Goal: Task Accomplishment & Management: Complete application form

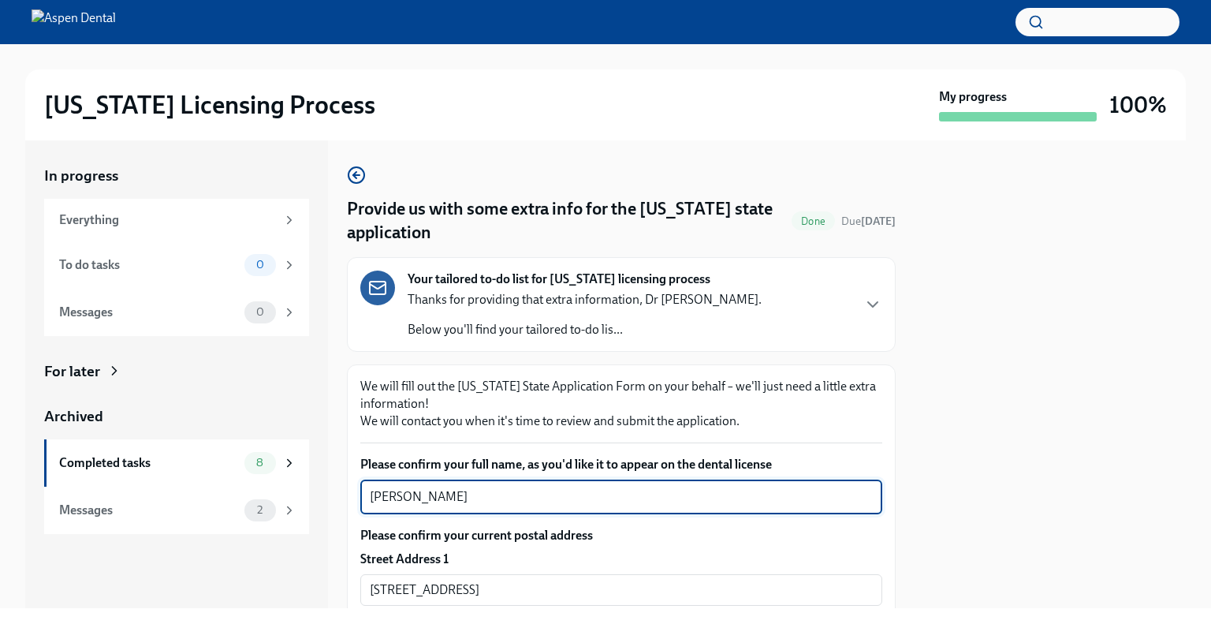
scroll to position [315, 0]
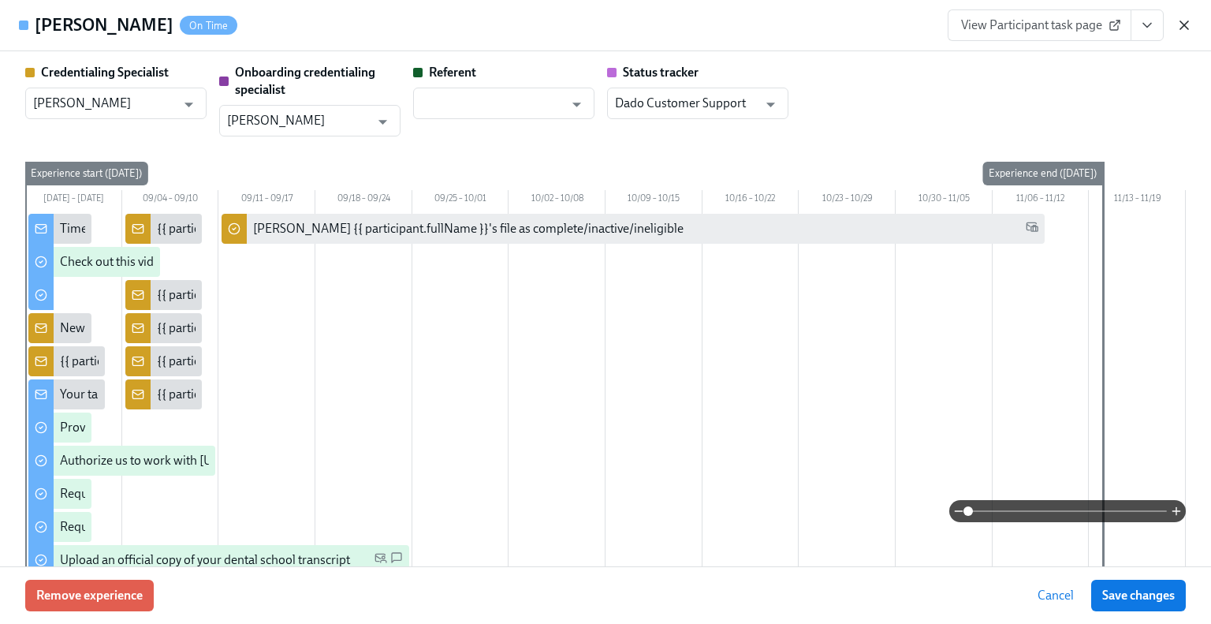
click at [1183, 23] on icon "button" at bounding box center [1184, 25] width 8 height 8
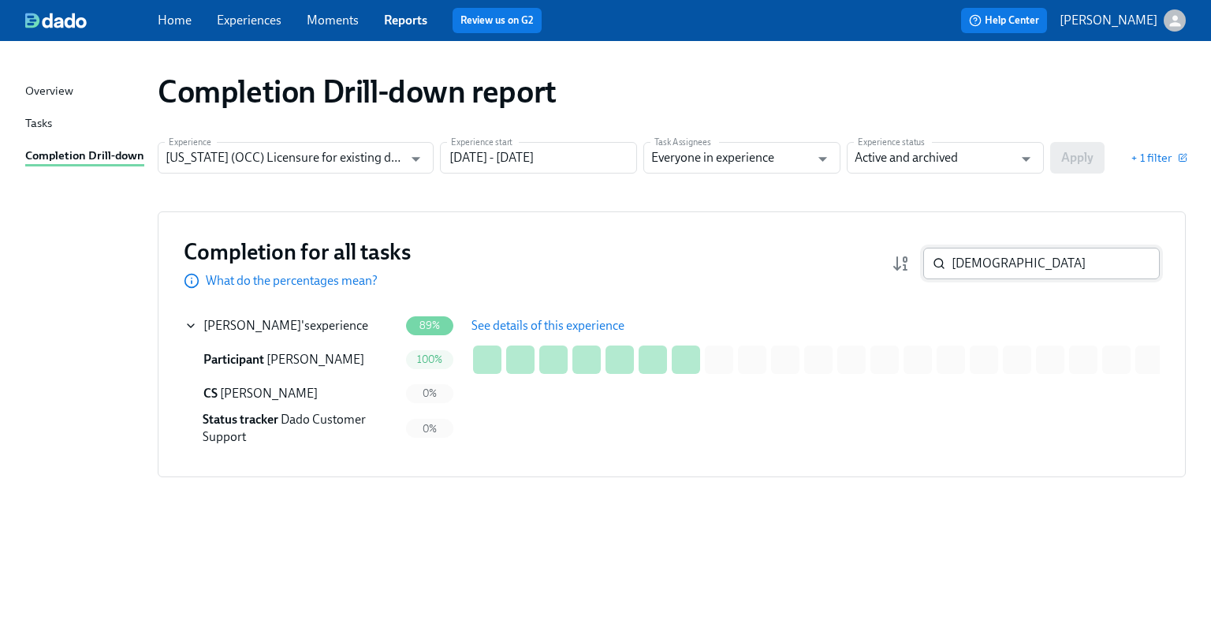
click at [990, 260] on input "farida" at bounding box center [1056, 264] width 208 height 32
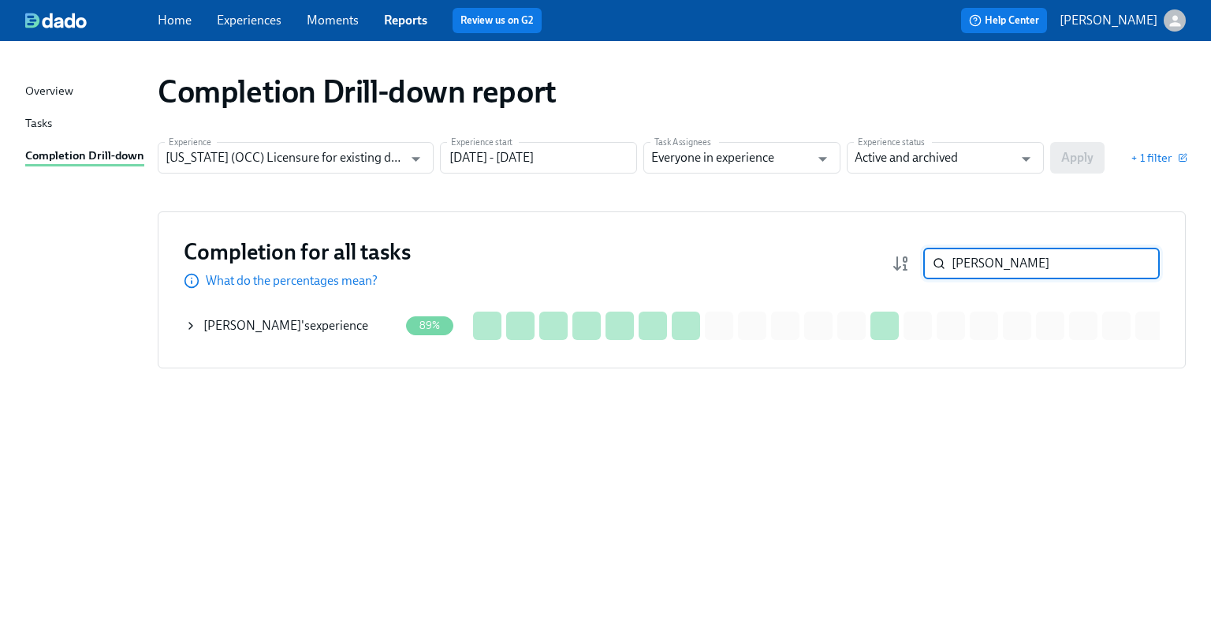
click at [312, 330] on div "Kamal Smith 's experience" at bounding box center [285, 325] width 165 height 17
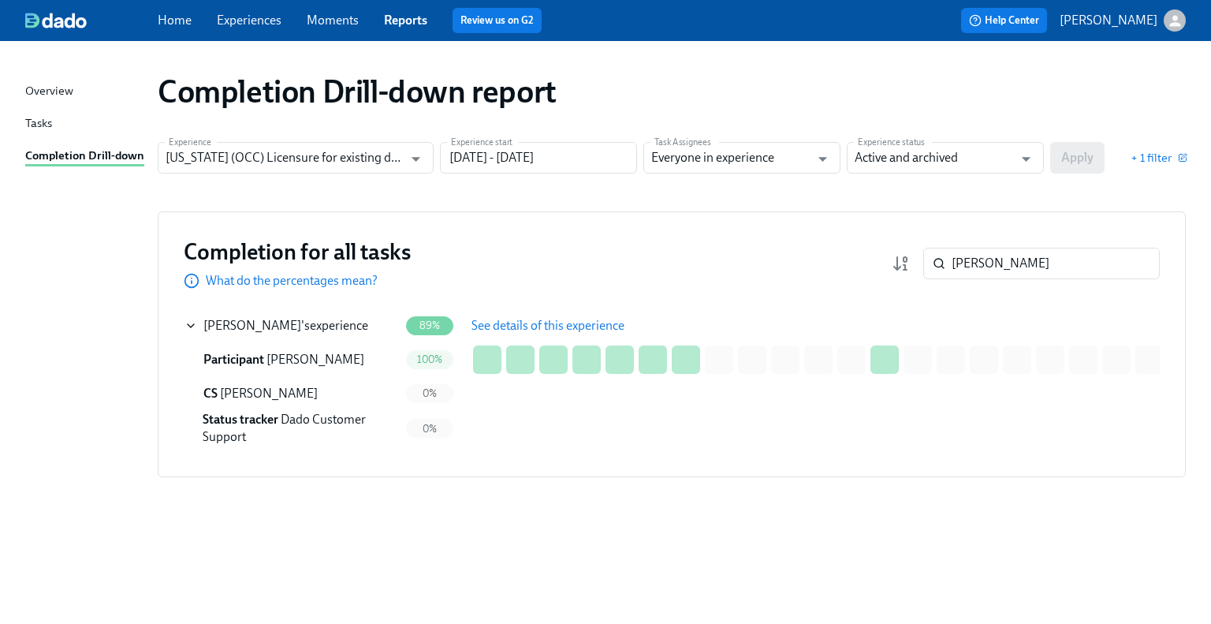
click at [497, 322] on span "See details of this experience" at bounding box center [547, 326] width 153 height 16
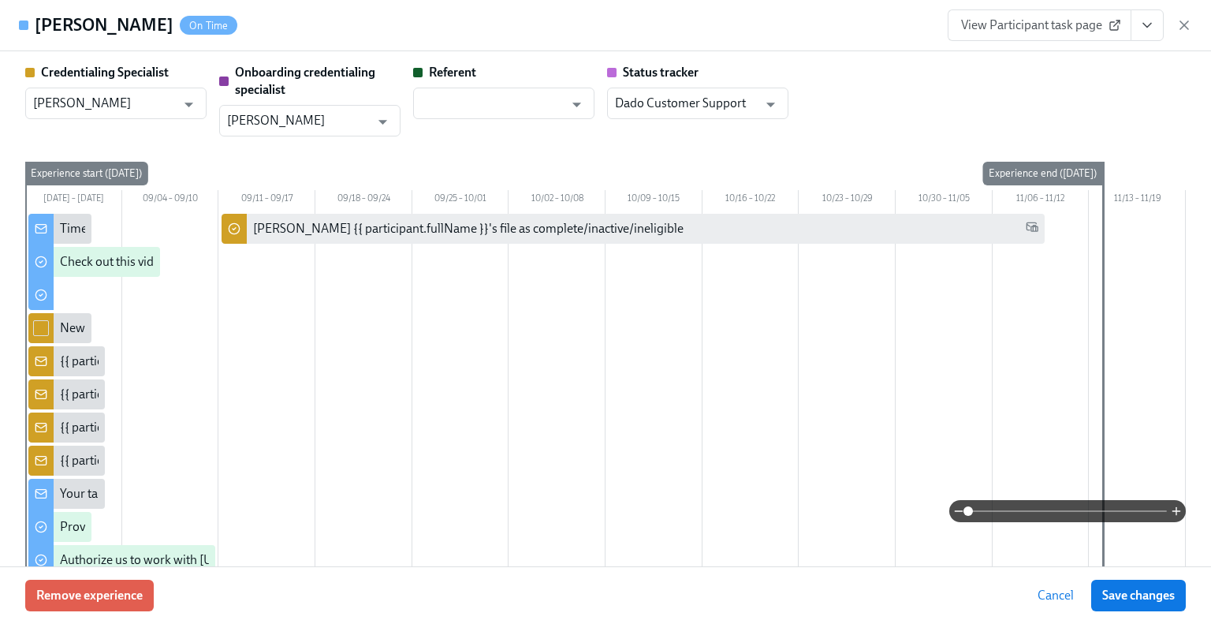
click at [1057, 32] on span "View Participant task page" at bounding box center [1039, 25] width 157 height 16
click at [1180, 30] on icon "button" at bounding box center [1184, 25] width 16 height 16
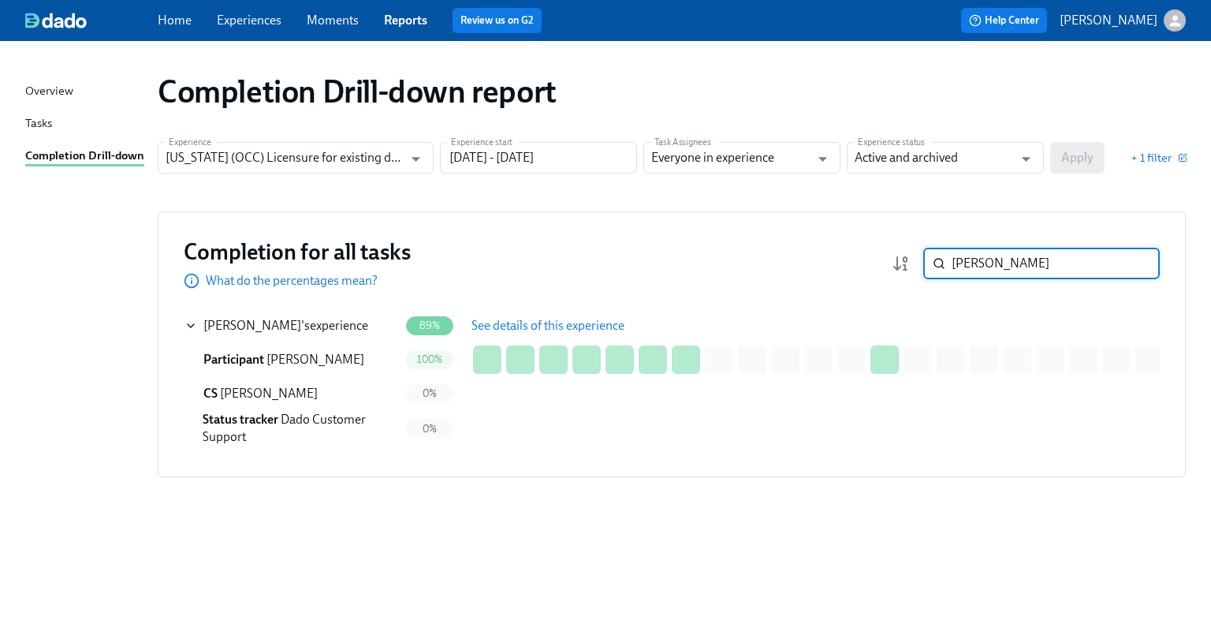
click at [1033, 252] on input "kamal" at bounding box center [1056, 264] width 208 height 32
click at [1032, 252] on input "kamal" at bounding box center [1056, 264] width 208 height 32
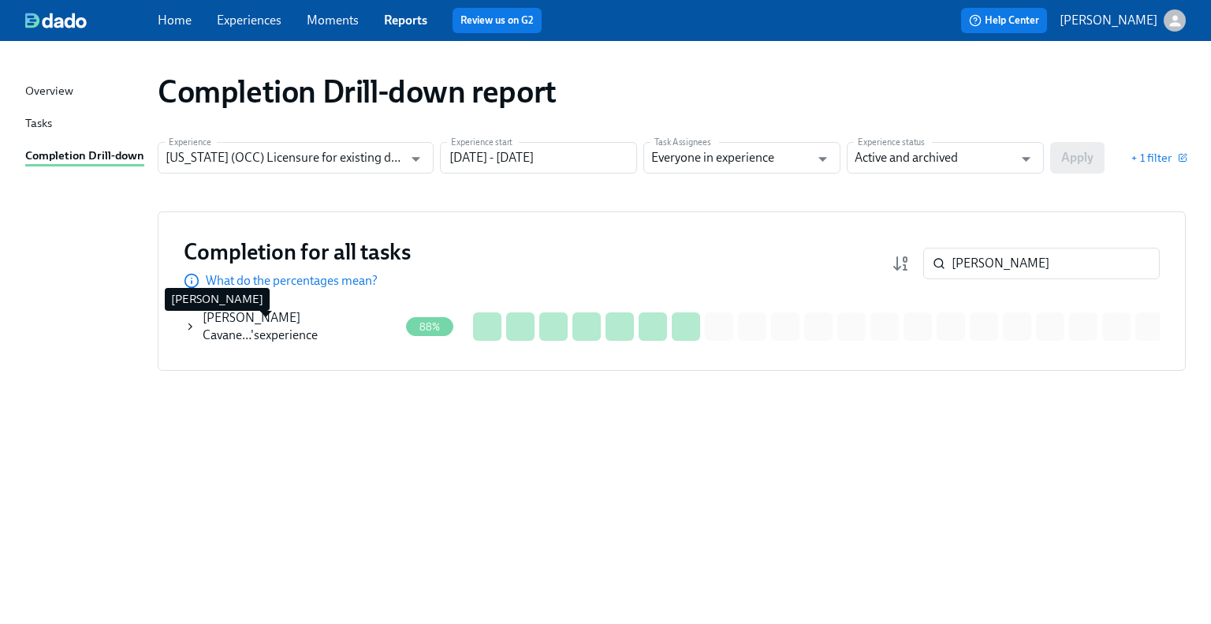
click at [265, 327] on span "B. Hernandez Cavane…" at bounding box center [252, 326] width 98 height 32
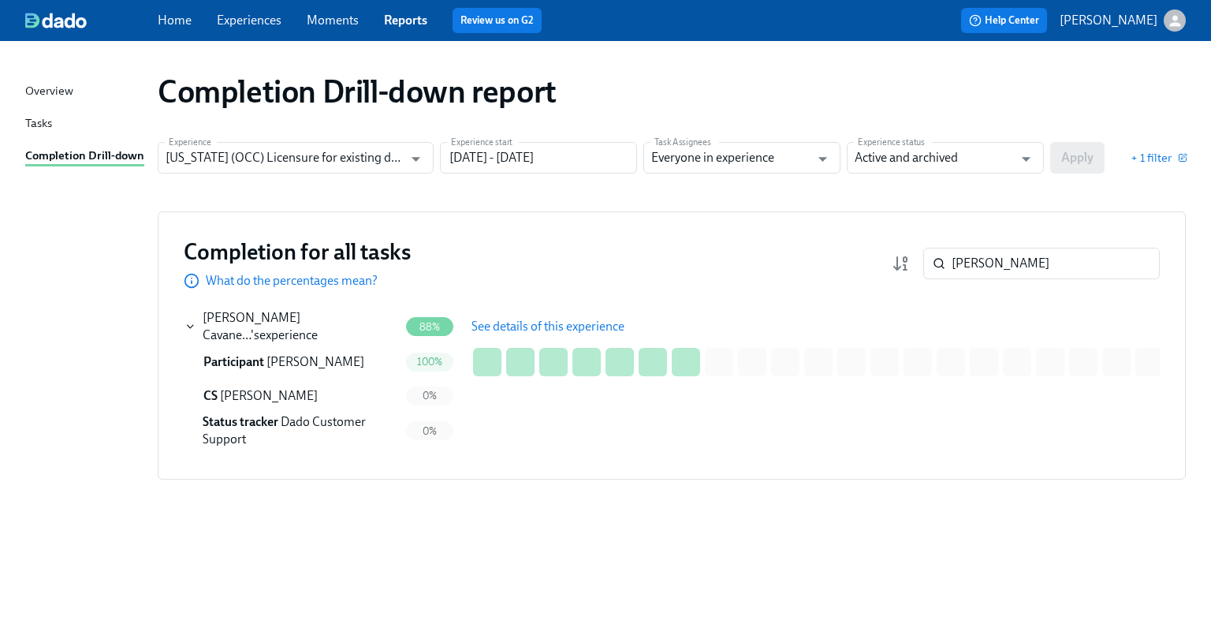
click at [534, 332] on span "See details of this experience" at bounding box center [547, 327] width 153 height 16
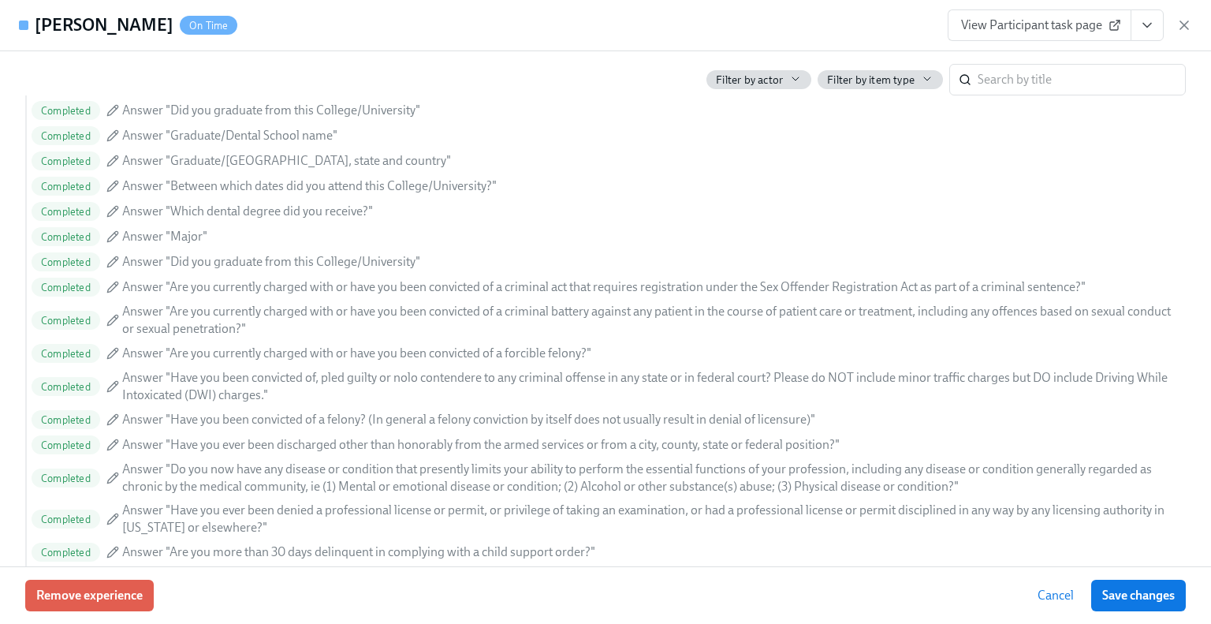
scroll to position [1776, 0]
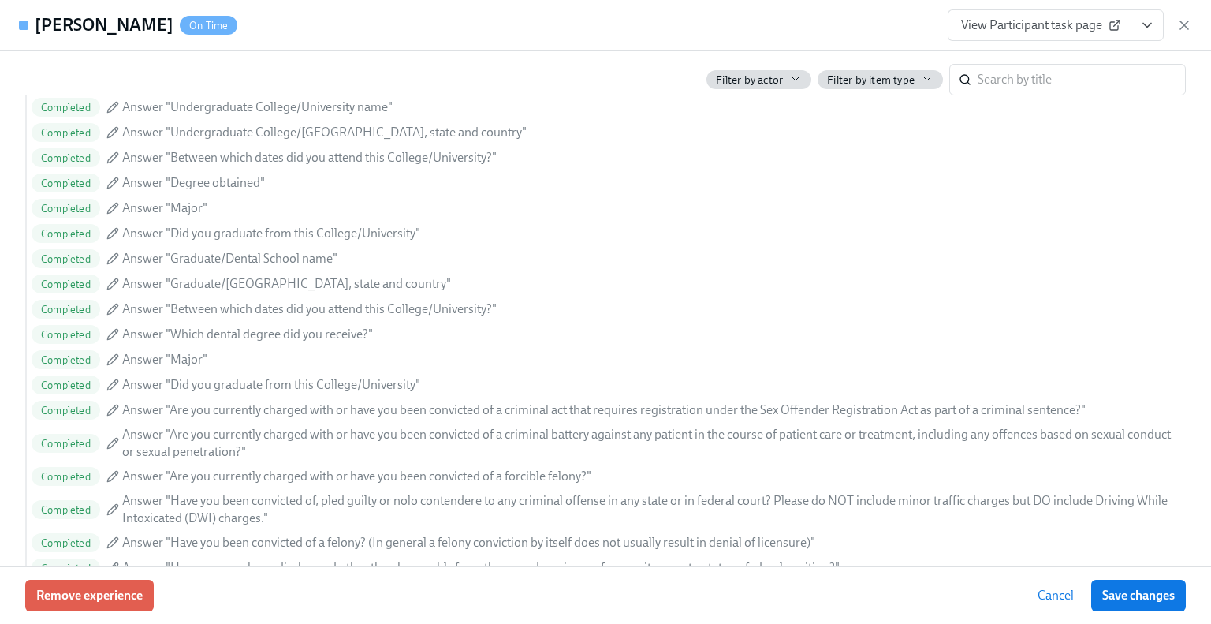
click at [1089, 29] on span "View Participant task page" at bounding box center [1039, 25] width 157 height 16
click at [1184, 31] on icon "button" at bounding box center [1184, 25] width 16 height 16
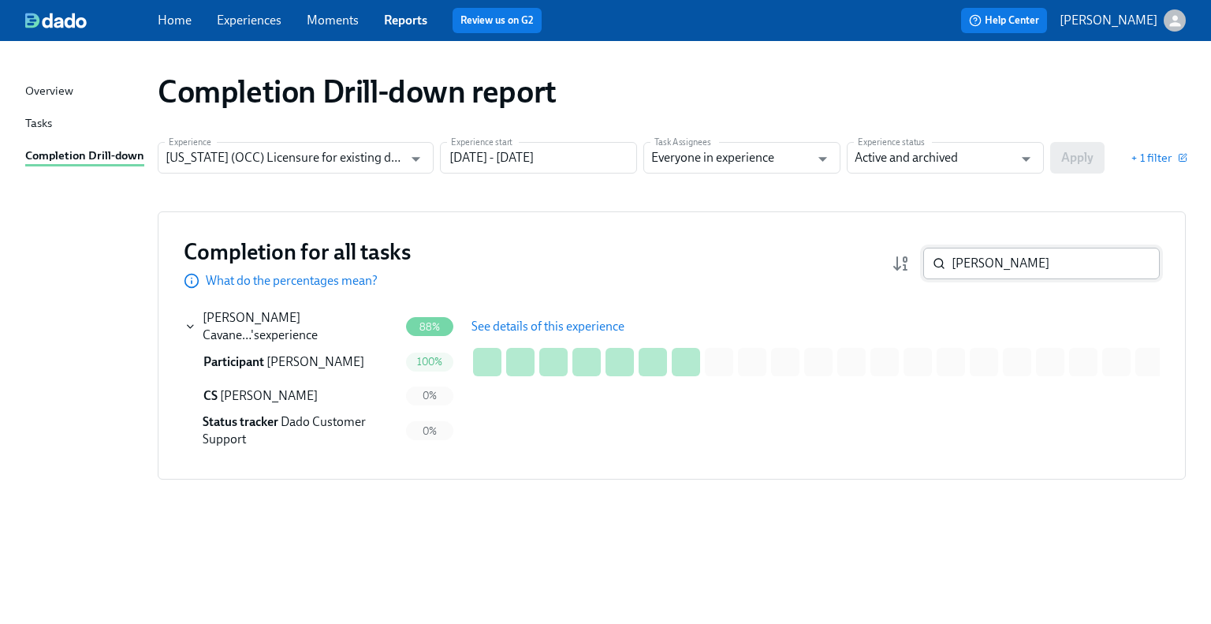
click at [1060, 273] on input "beatriz" at bounding box center [1056, 264] width 208 height 32
click at [1058, 273] on input "beatriz" at bounding box center [1056, 264] width 208 height 32
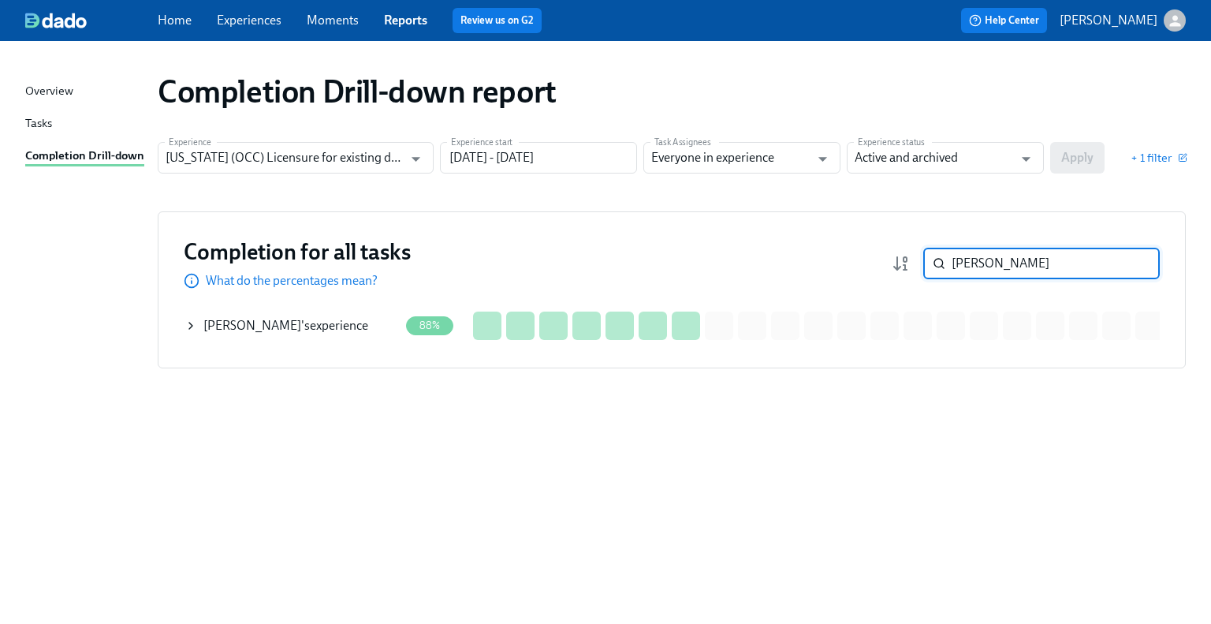
type input "lopez"
click at [332, 334] on div "Katherine Lopez 's experience" at bounding box center [291, 326] width 214 height 32
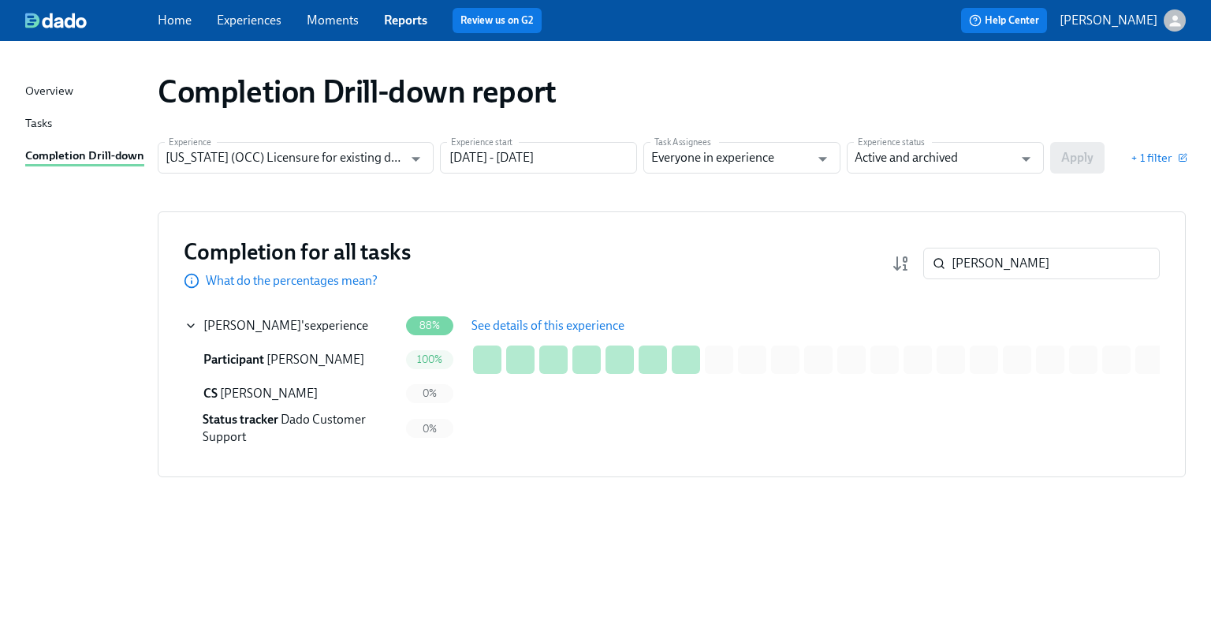
click at [580, 331] on span "See details of this experience" at bounding box center [547, 326] width 153 height 16
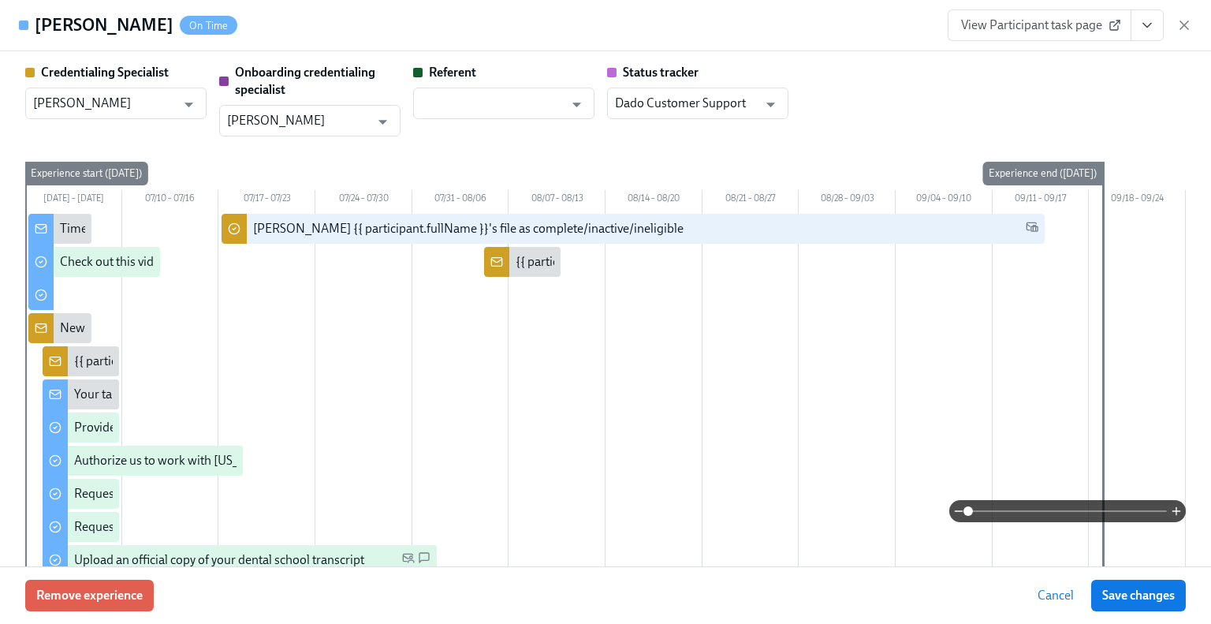
click at [1044, 34] on link "View Participant task page" at bounding box center [1040, 25] width 184 height 32
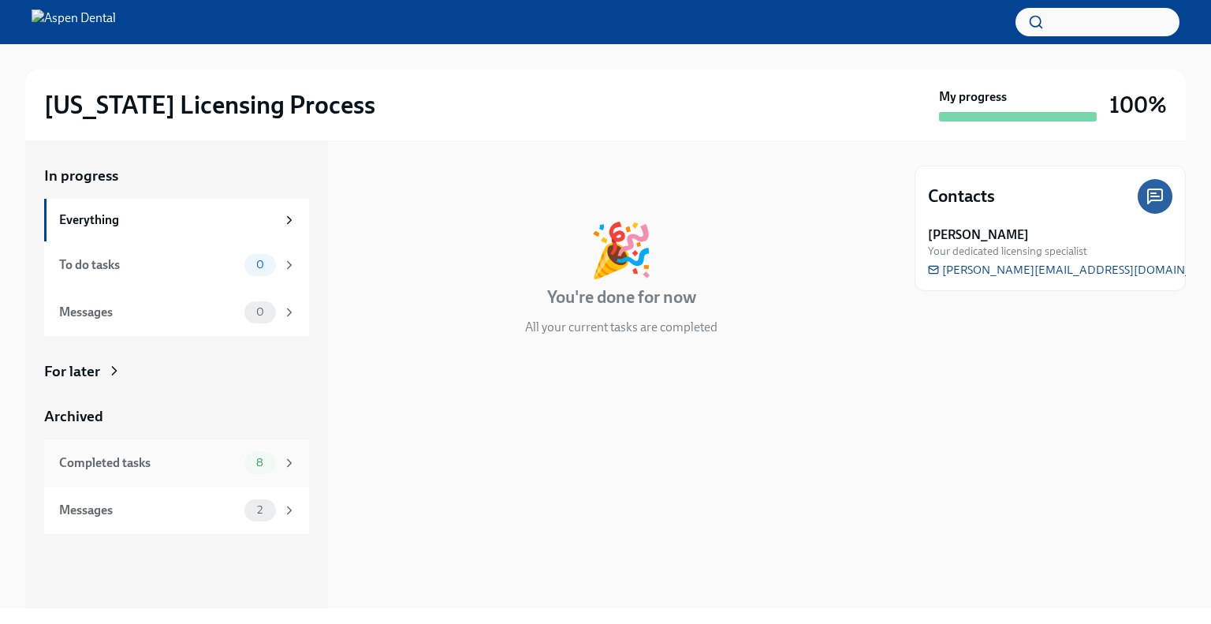
click at [170, 466] on div "Completed tasks" at bounding box center [148, 462] width 179 height 17
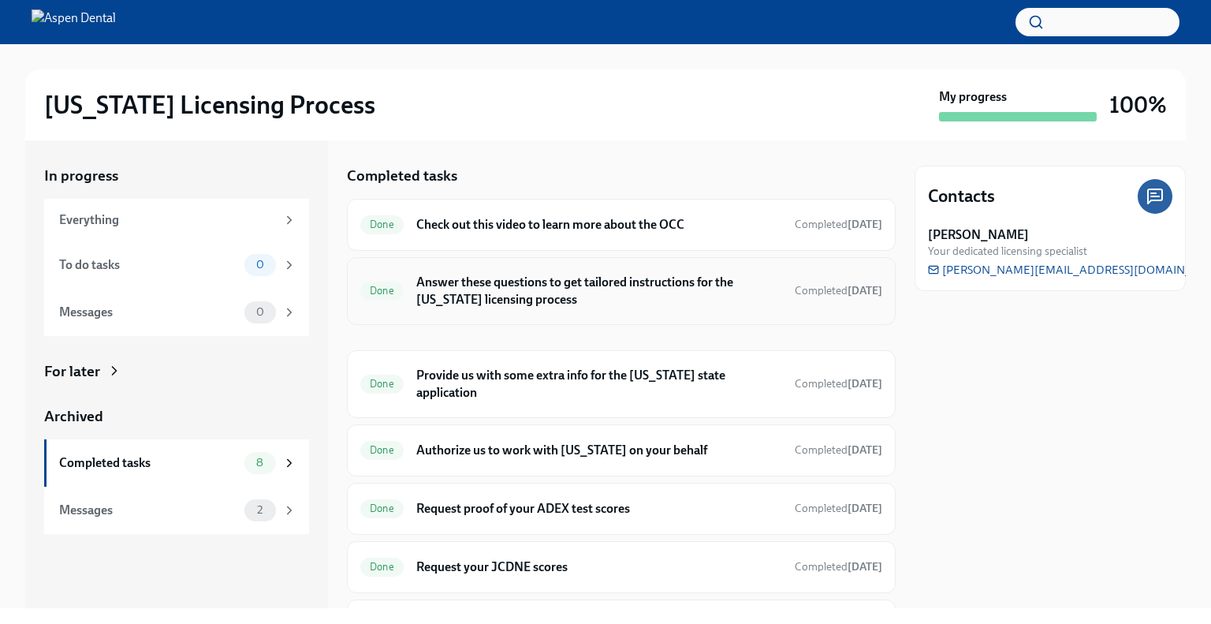
click at [463, 305] on h6 "Answer these questions to get tailored instructions for the [US_STATE] licensin…" at bounding box center [599, 291] width 366 height 35
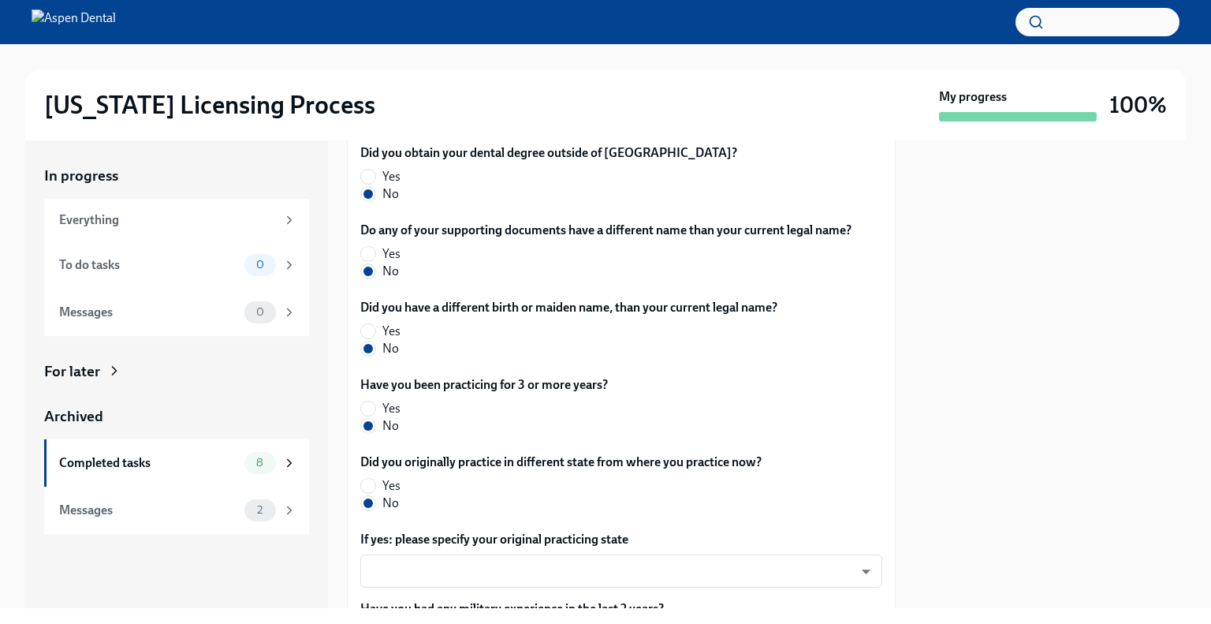
scroll to position [855, 0]
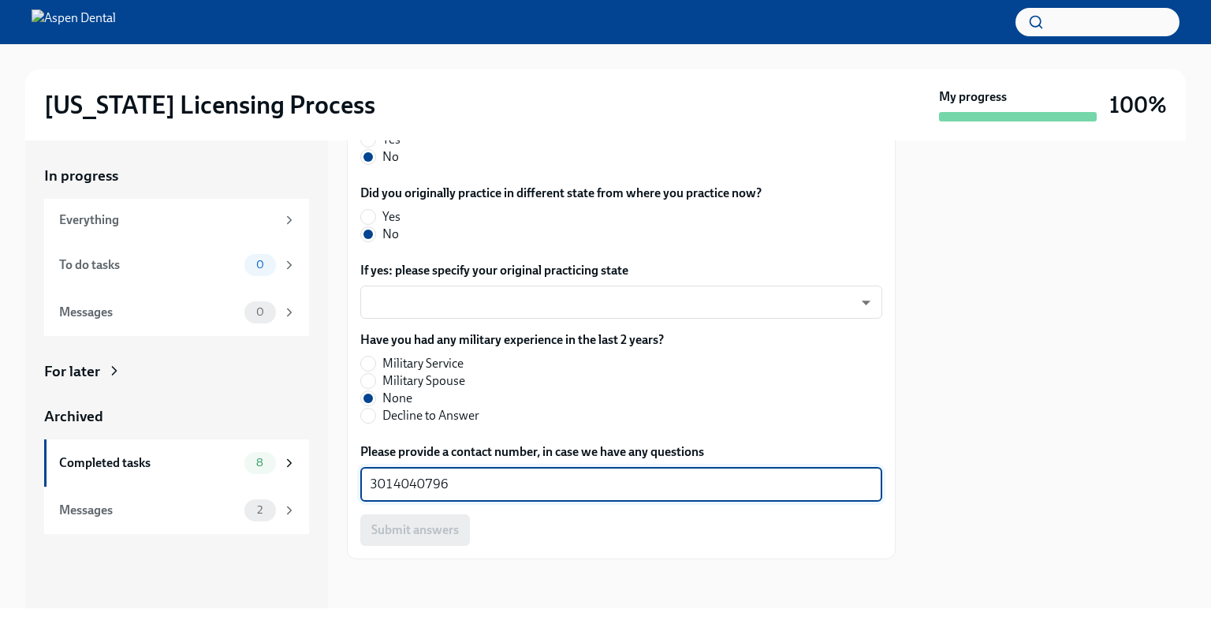
drag, startPoint x: 454, startPoint y: 485, endPoint x: 359, endPoint y: 485, distance: 95.4
click at [356, 485] on div "The requirements for training at the OCC vary depending on your situation. Plea…" at bounding box center [621, 42] width 549 height 1033
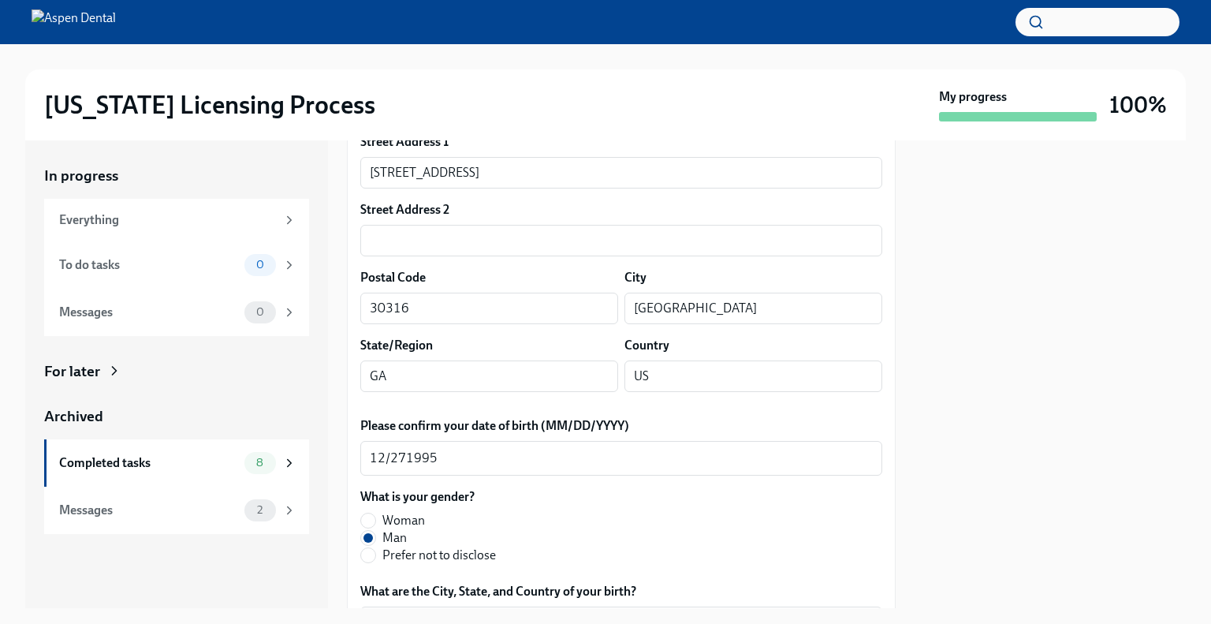
scroll to position [394, 0]
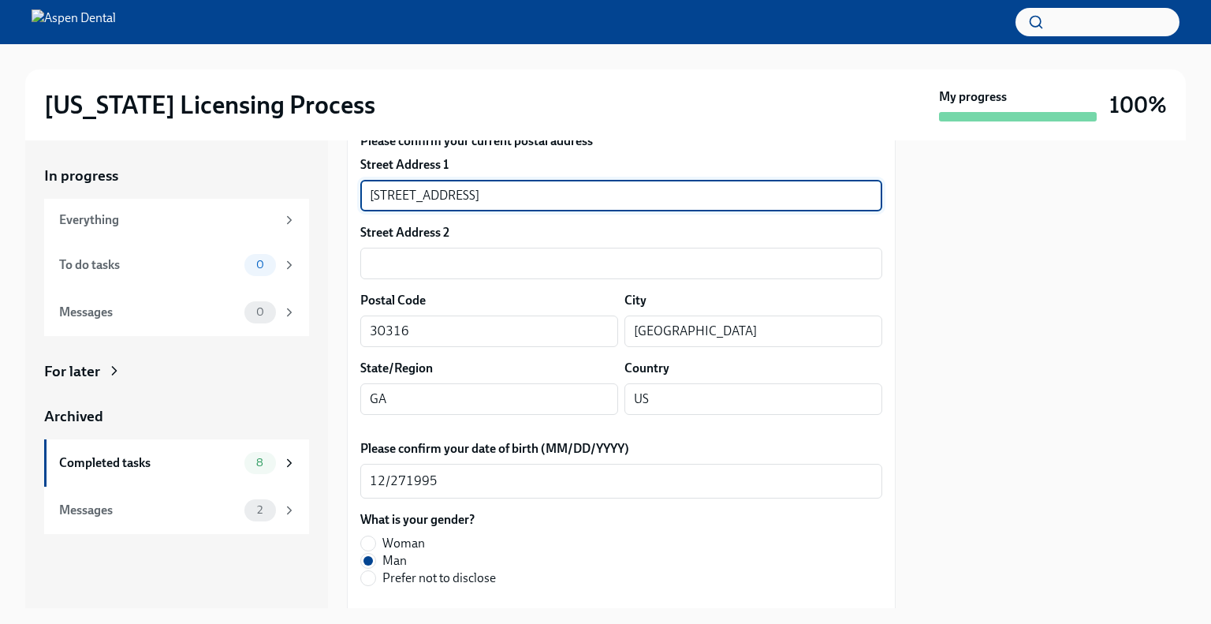
drag, startPoint x: 494, startPoint y: 192, endPoint x: 396, endPoint y: 199, distance: 98.9
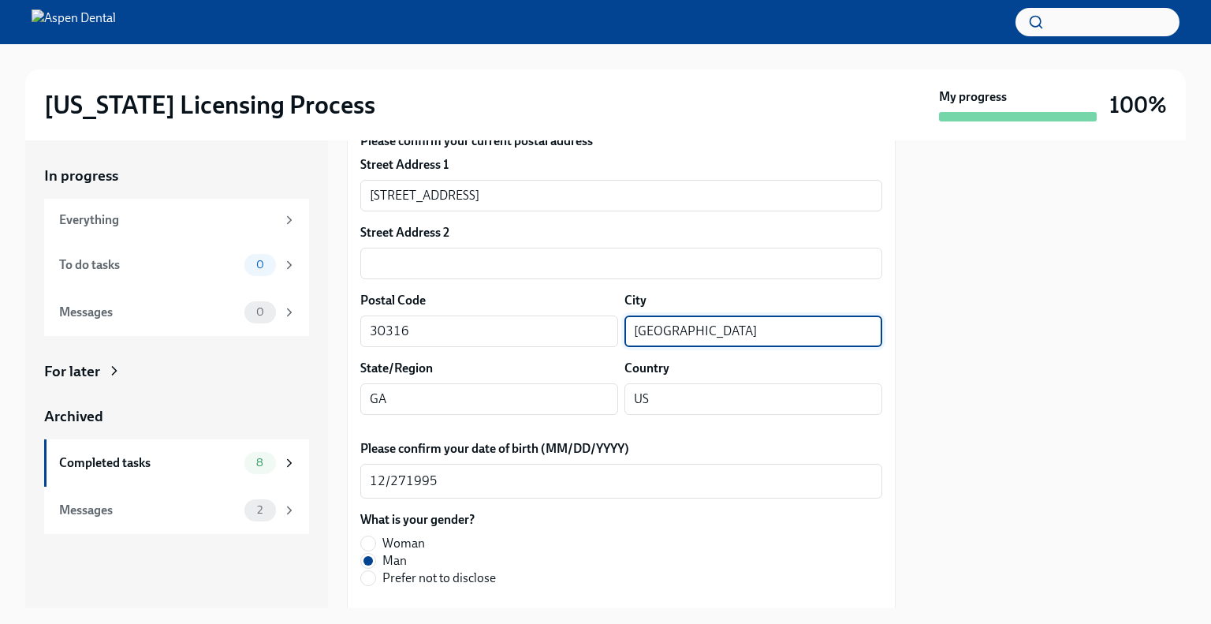
drag, startPoint x: 669, startPoint y: 330, endPoint x: 620, endPoint y: 330, distance: 48.1
click at [624, 330] on input "Atlanta" at bounding box center [753, 331] width 258 height 32
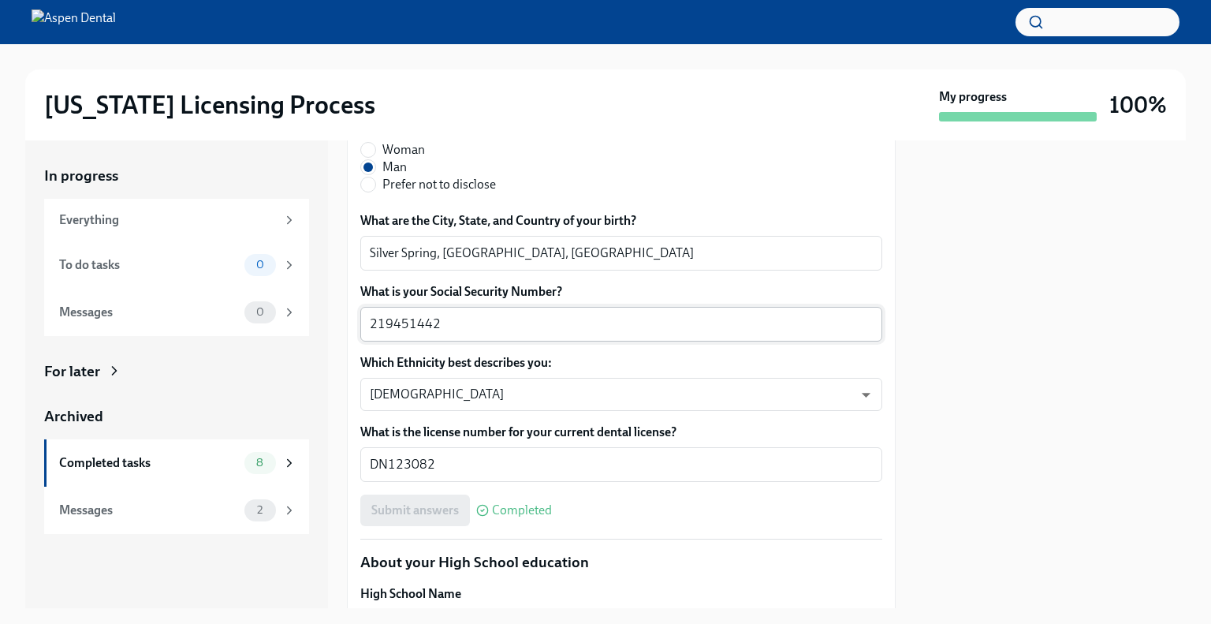
scroll to position [788, 0]
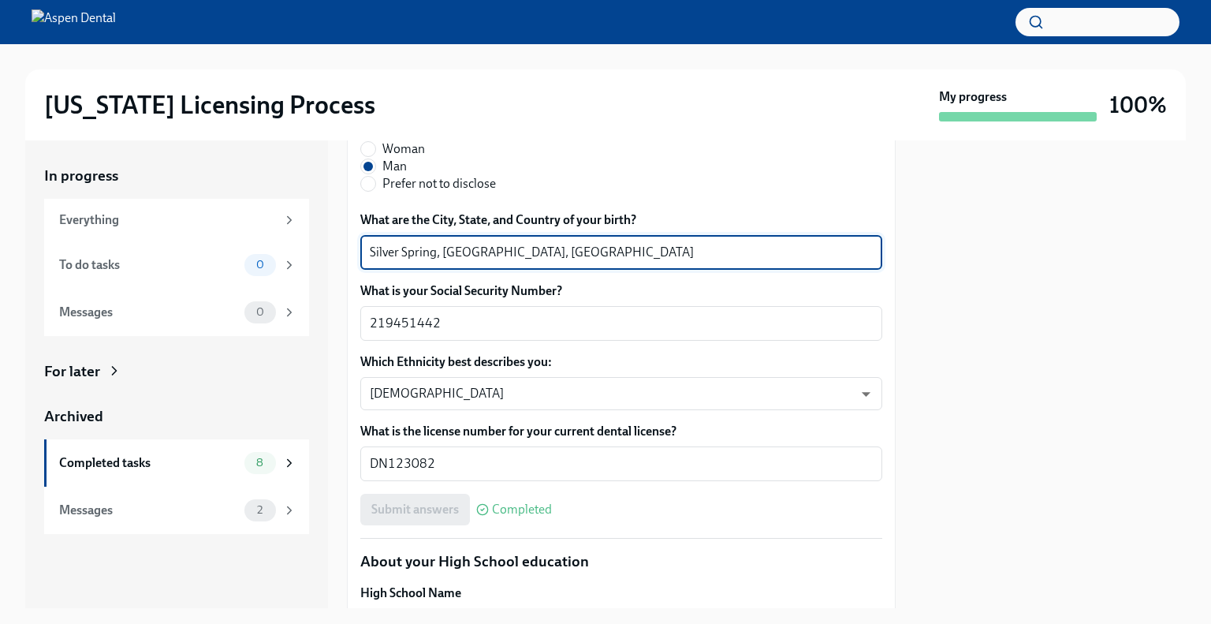
drag, startPoint x: 435, startPoint y: 254, endPoint x: 361, endPoint y: 254, distance: 74.1
click at [361, 254] on div "Silver Spring, MD, United States x ​" at bounding box center [621, 252] width 522 height 35
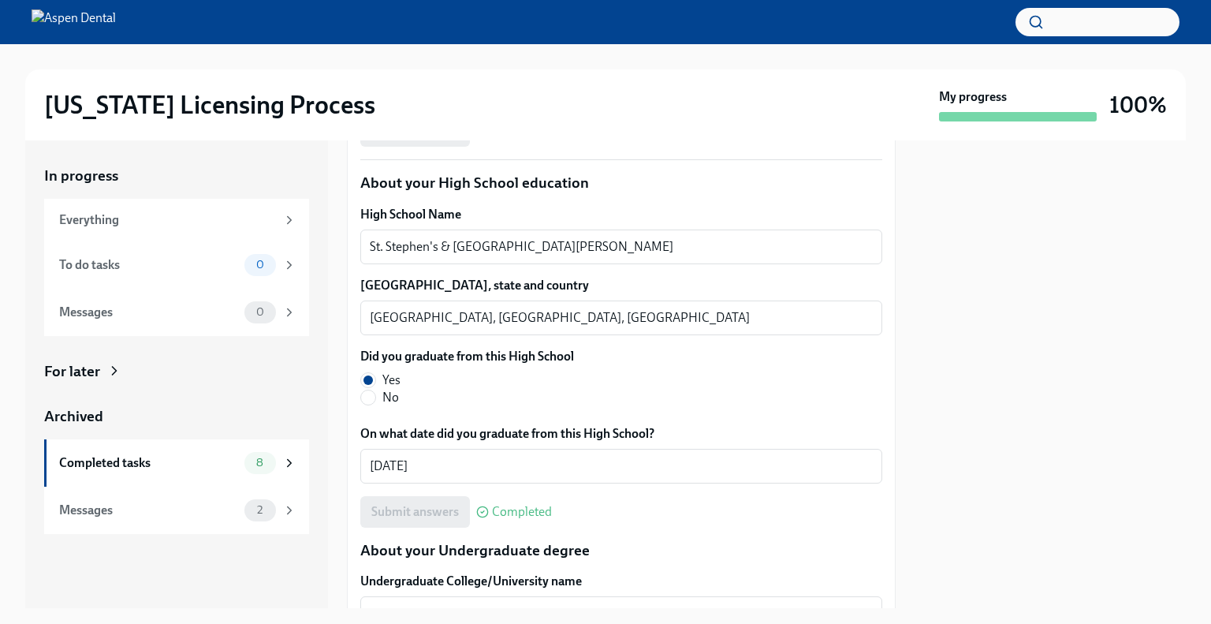
scroll to position [1183, 0]
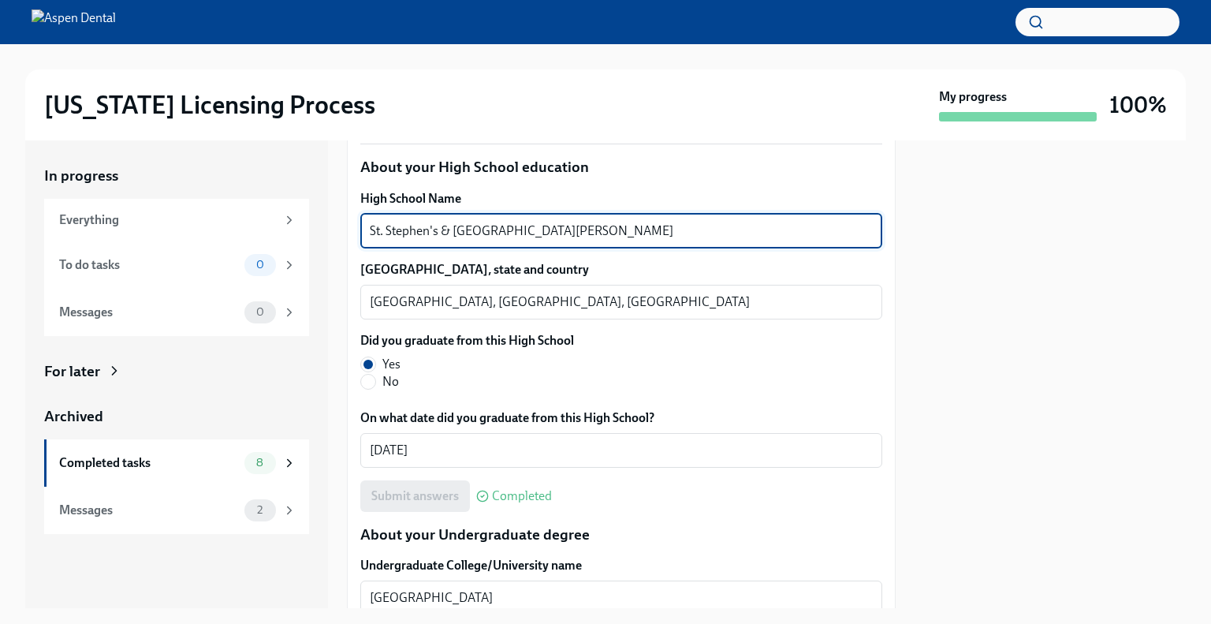
drag, startPoint x: 462, startPoint y: 233, endPoint x: 378, endPoint y: 238, distance: 84.5
click at [332, 237] on div "In progress Everything To do tasks 0 Messages 0 For later Archived Completed ta…" at bounding box center [605, 374] width 1161 height 468
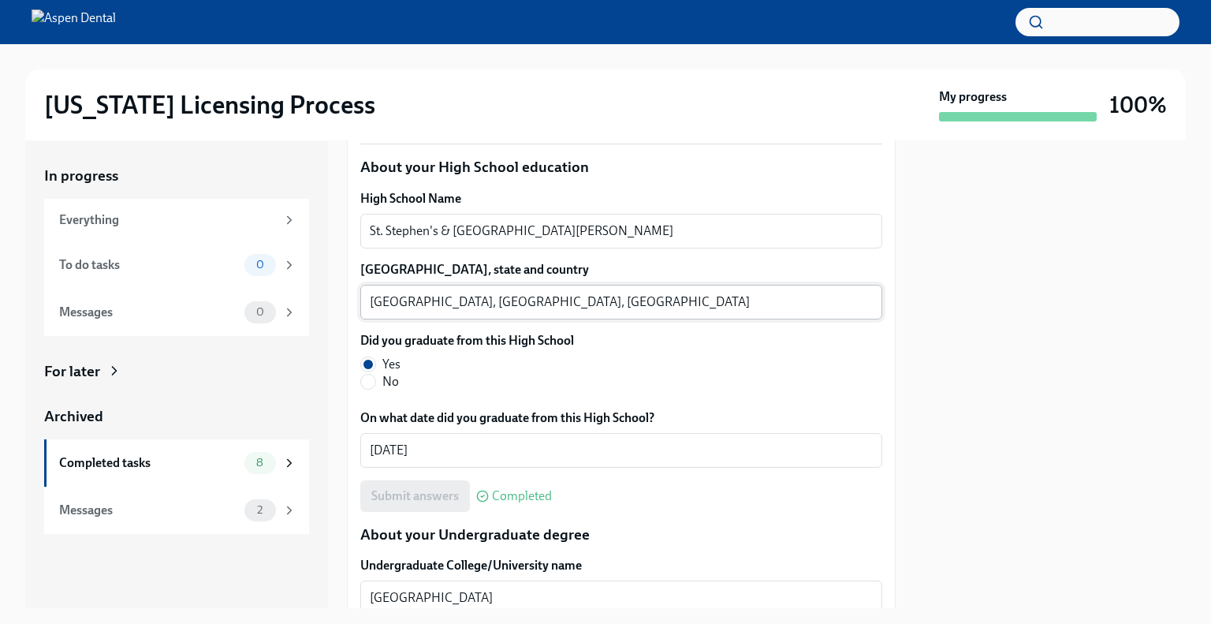
click at [397, 301] on textarea "Alexandria, VA, United States" at bounding box center [621, 302] width 503 height 19
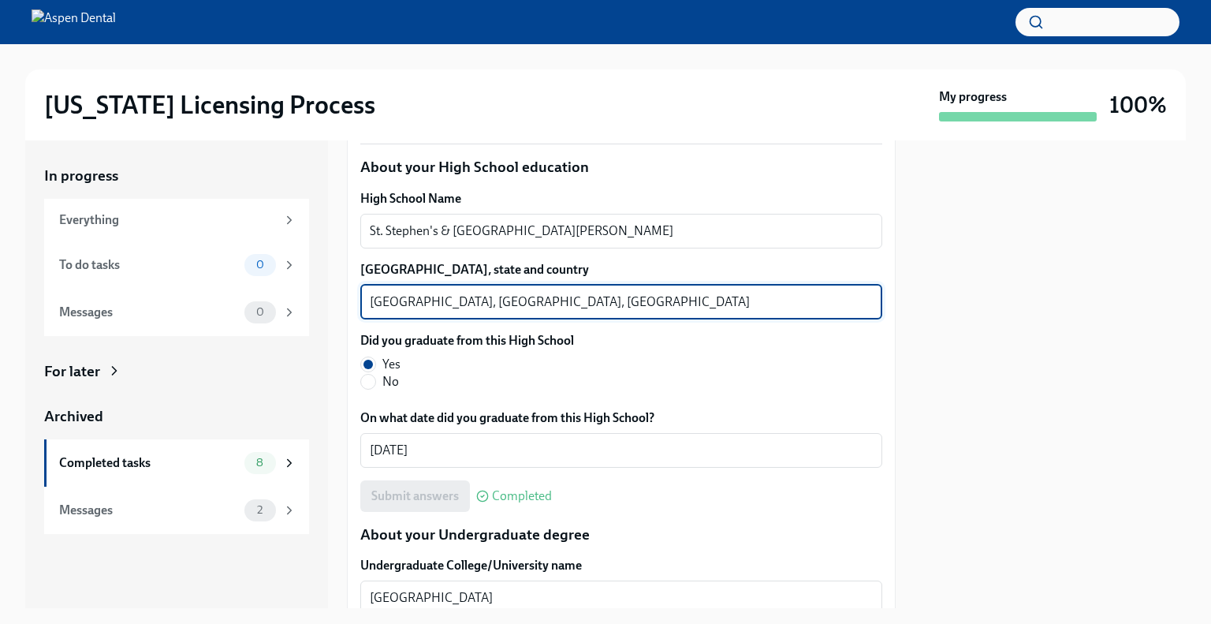
click at [397, 301] on textarea "Alexandria, VA, United States" at bounding box center [621, 302] width 503 height 19
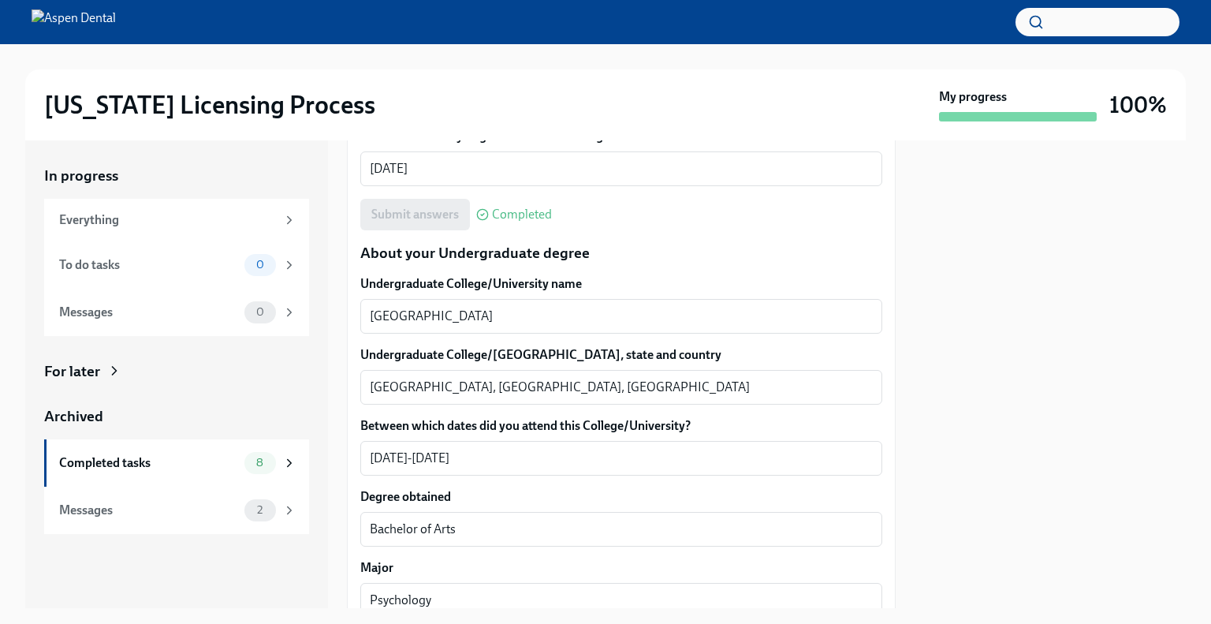
scroll to position [1498, 0]
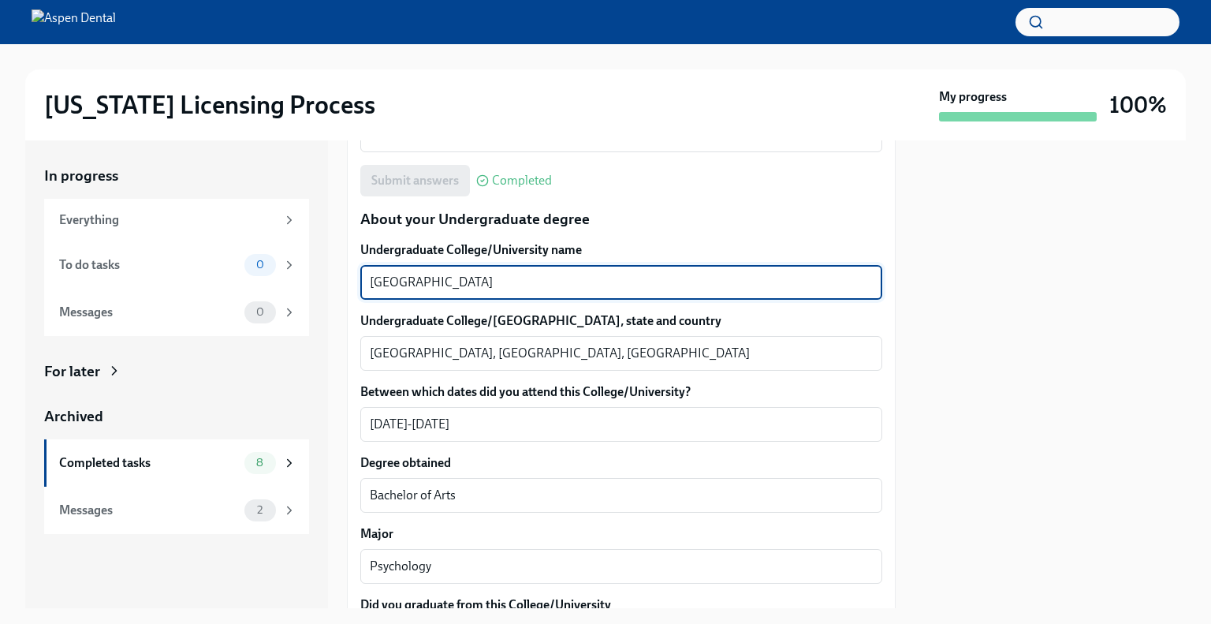
drag, startPoint x: 452, startPoint y: 281, endPoint x: 337, endPoint y: 280, distance: 115.1
click at [337, 280] on div "In progress Everything To do tasks 0 Messages 0 For later Archived Completed ta…" at bounding box center [605, 374] width 1161 height 468
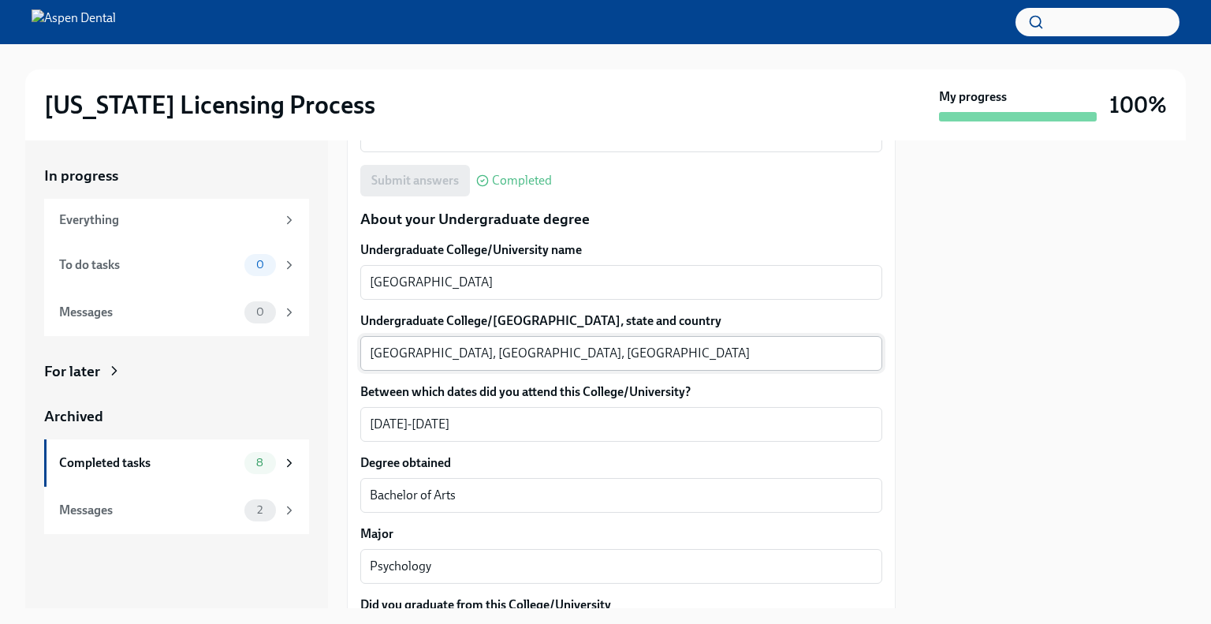
click at [382, 356] on textarea "Durham, NC, United States" at bounding box center [621, 353] width 503 height 19
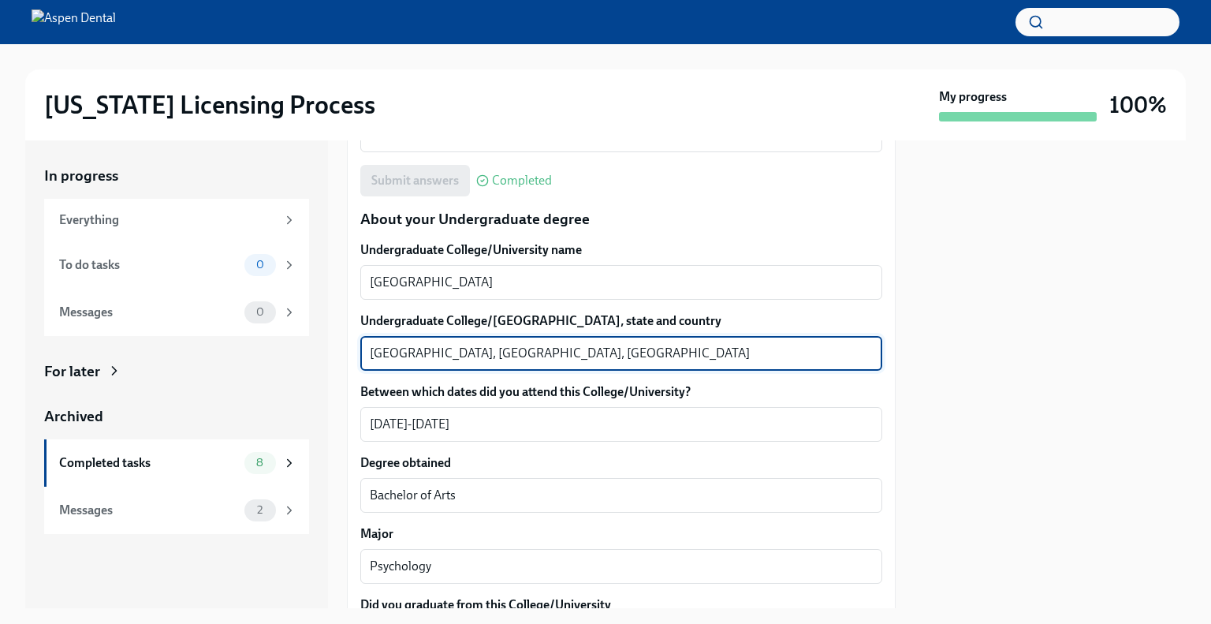
click at [382, 356] on textarea "Durham, NC, United States" at bounding box center [621, 353] width 503 height 19
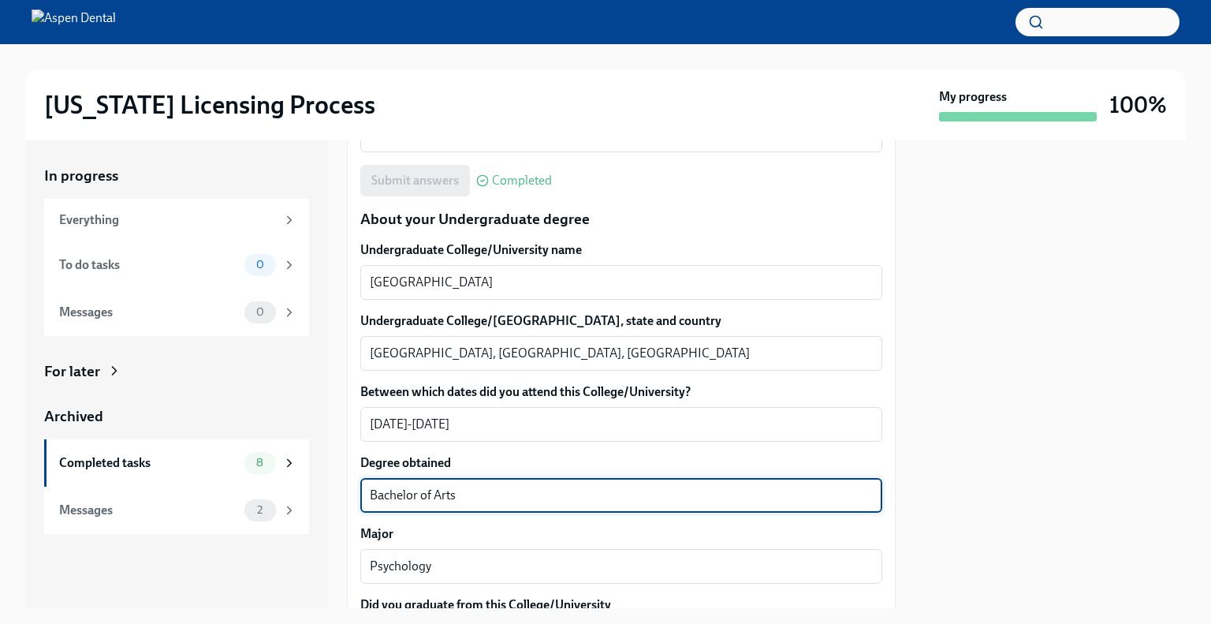
drag, startPoint x: 453, startPoint y: 488, endPoint x: 356, endPoint y: 486, distance: 96.2
click at [348, 486] on div "We will fill out the Illinois State Application Form on your behalf – we'll jus…" at bounding box center [621, 632] width 549 height 3533
click at [462, 491] on textarea "Bachelor of Arts" at bounding box center [621, 495] width 503 height 19
drag, startPoint x: 458, startPoint y: 493, endPoint x: 371, endPoint y: 490, distance: 87.5
click at [371, 490] on textarea "Bachelor of Arts" at bounding box center [621, 495] width 503 height 19
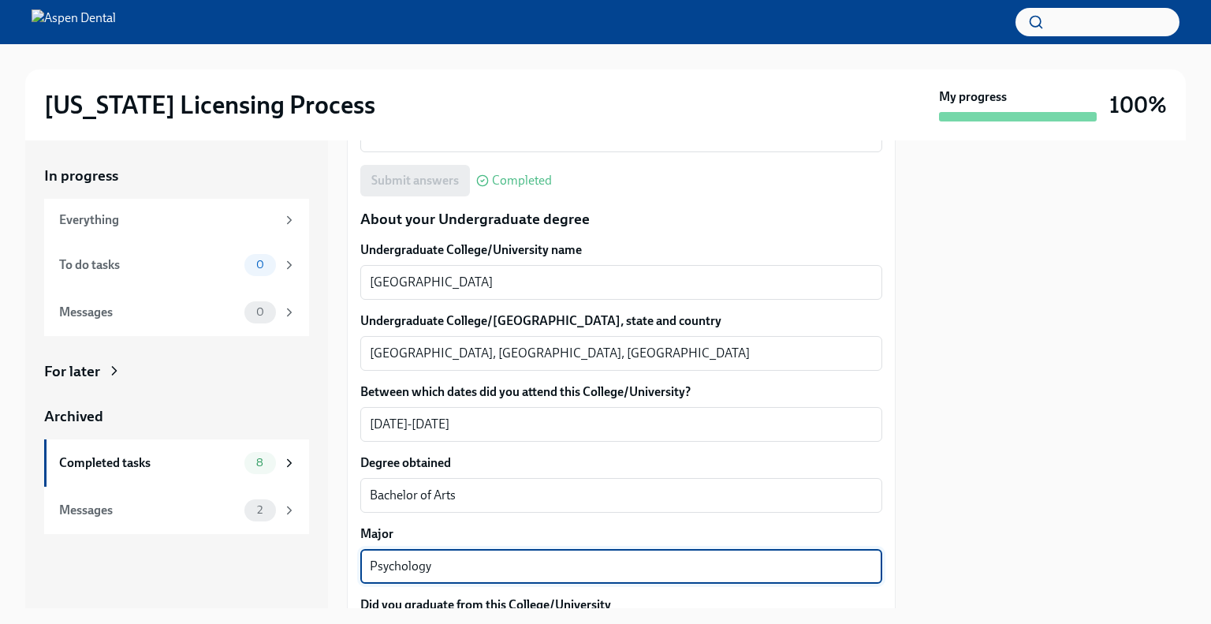
drag, startPoint x: 394, startPoint y: 567, endPoint x: 346, endPoint y: 561, distance: 48.4
click at [346, 561] on div "In progress Everything To do tasks 0 Messages 0 For later Archived Completed ta…" at bounding box center [605, 374] width 1161 height 468
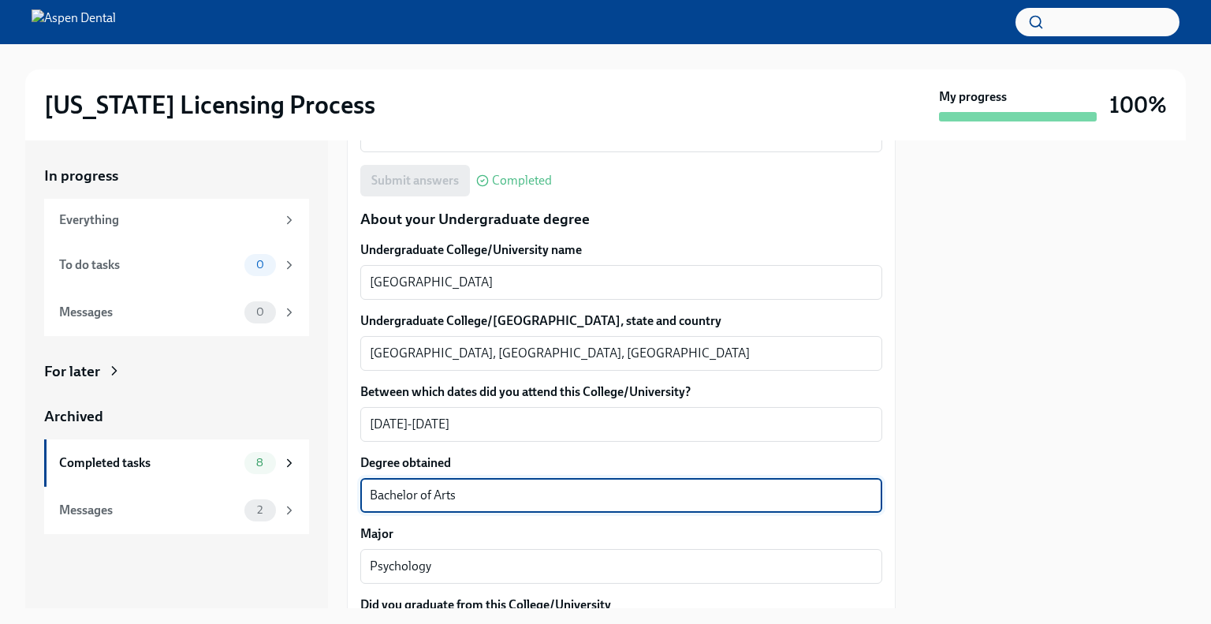
drag, startPoint x: 457, startPoint y: 498, endPoint x: 344, endPoint y: 486, distance: 113.4
click at [344, 486] on div "In progress Everything To do tasks 0 Messages 0 For later Archived Completed ta…" at bounding box center [605, 374] width 1161 height 468
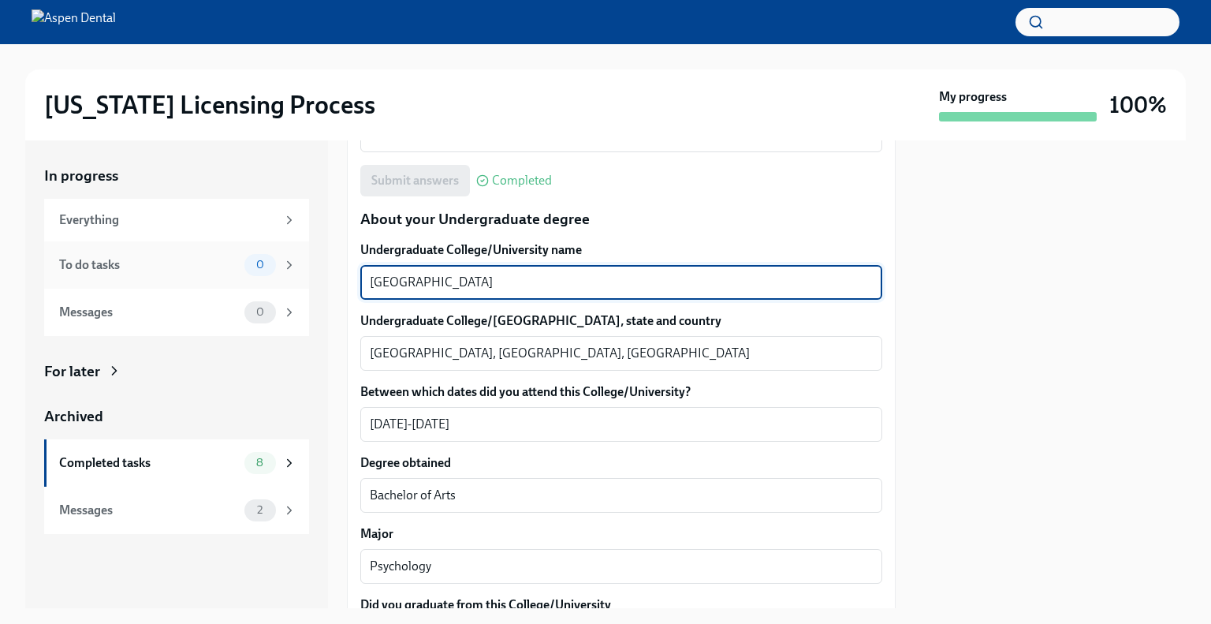
drag, startPoint x: 315, startPoint y: 281, endPoint x: 276, endPoint y: 281, distance: 38.6
click at [274, 281] on div "In progress Everything To do tasks 0 Messages 0 For later Archived Completed ta…" at bounding box center [605, 374] width 1161 height 468
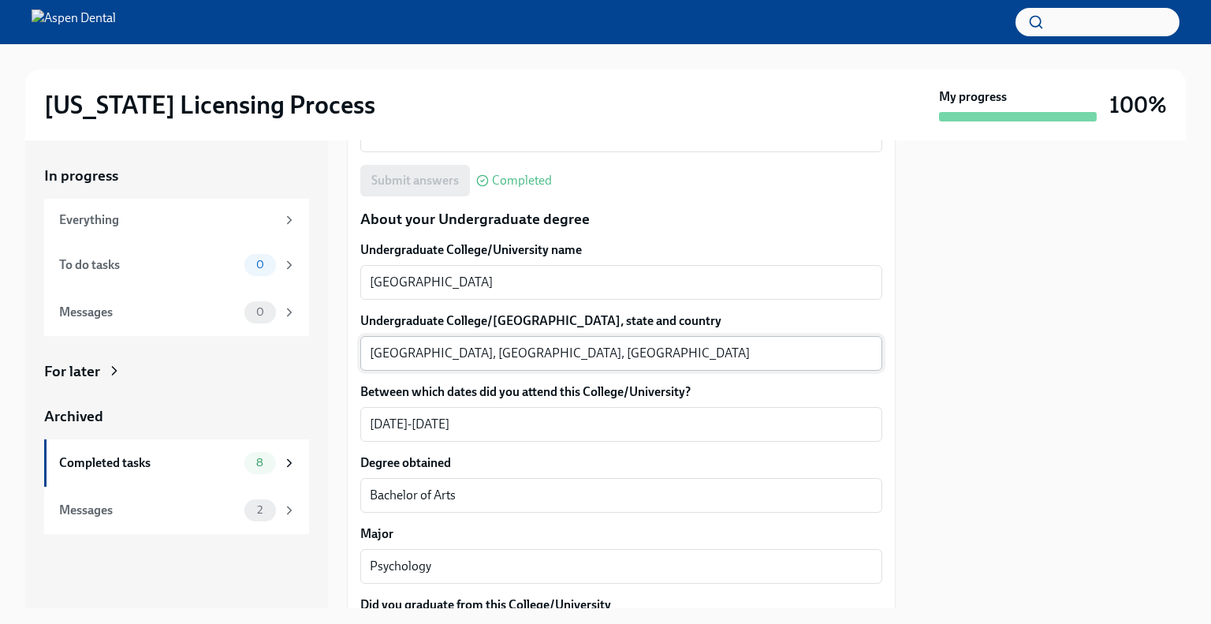
click at [388, 352] on textarea "Durham, NC, United States" at bounding box center [621, 353] width 503 height 19
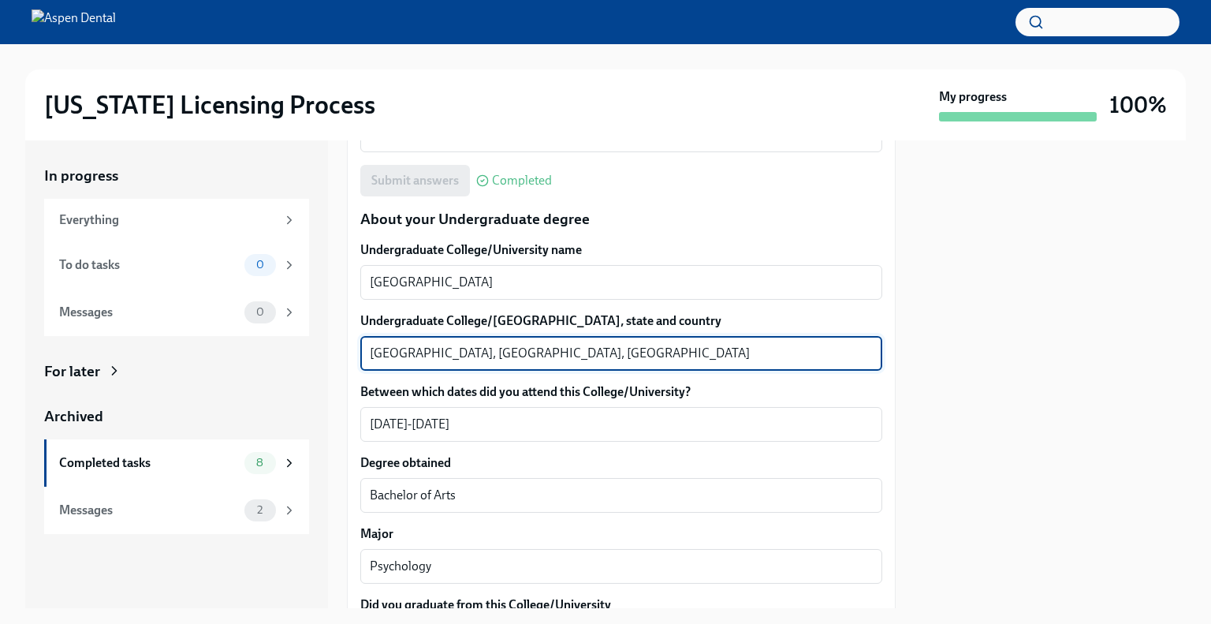
click at [388, 352] on textarea "Durham, NC, United States" at bounding box center [621, 353] width 503 height 19
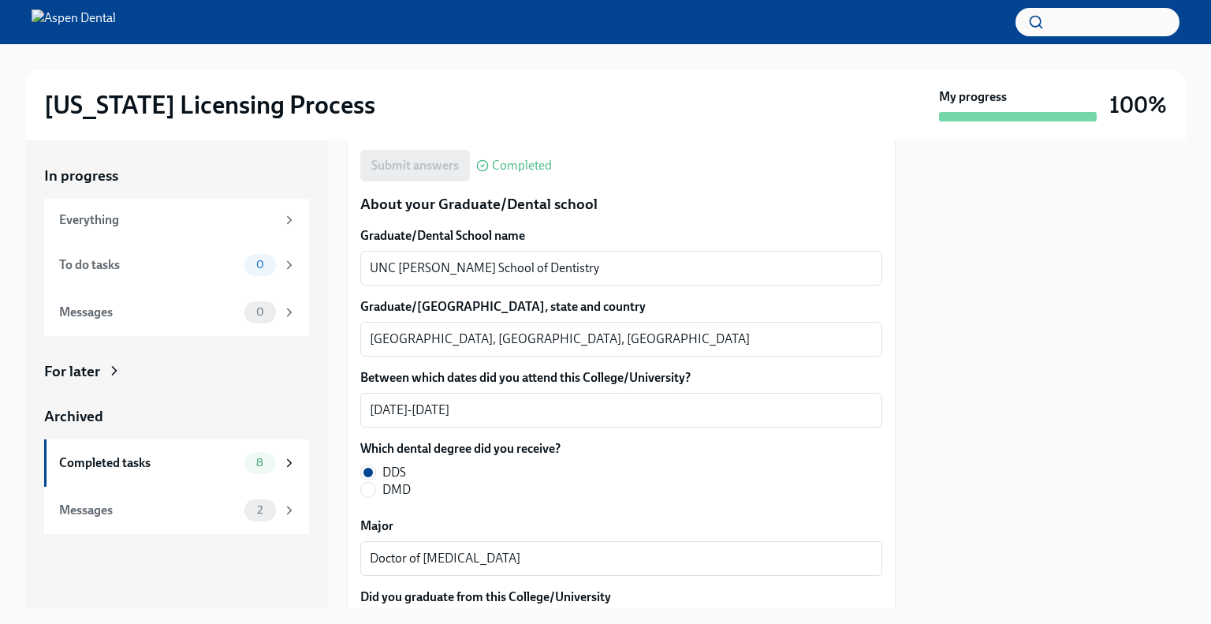
scroll to position [2050, 0]
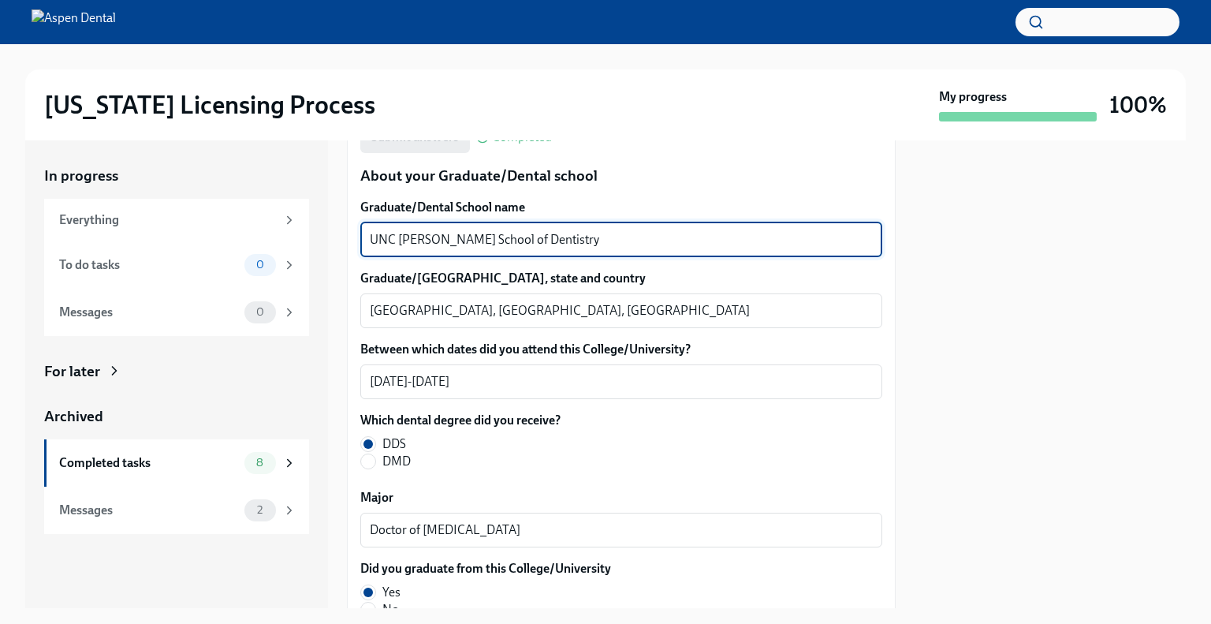
drag, startPoint x: 526, startPoint y: 240, endPoint x: 344, endPoint y: 233, distance: 182.3
click at [341, 233] on div "In progress Everything To do tasks 0 Messages 0 For later Archived Completed ta…" at bounding box center [605, 374] width 1161 height 468
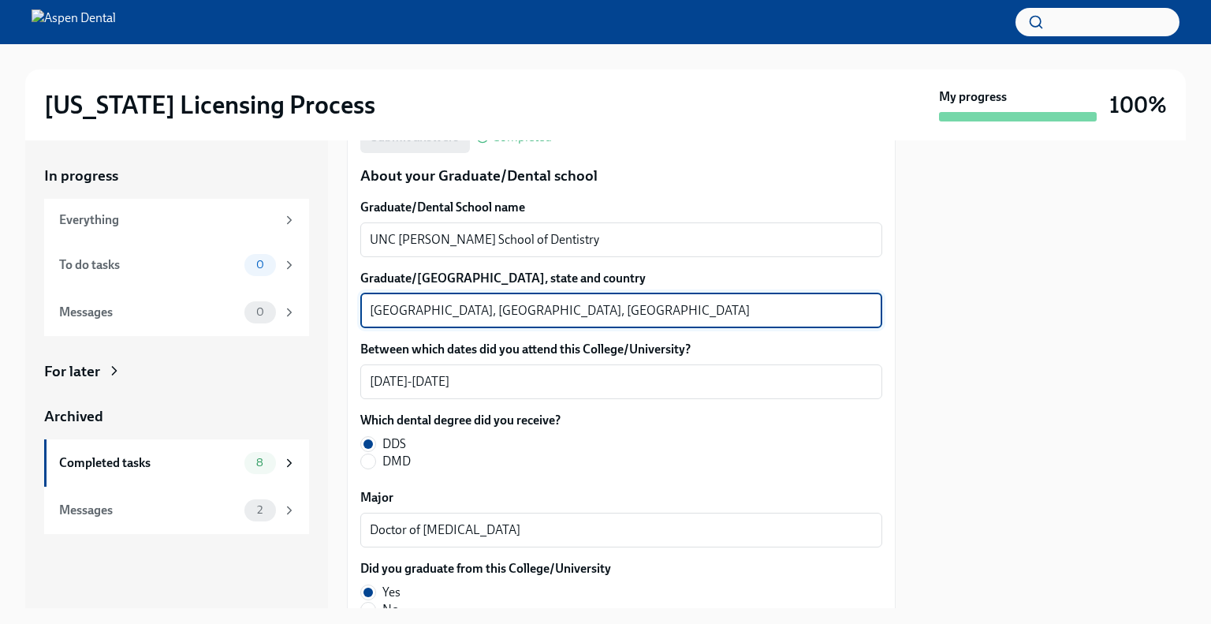
drag, startPoint x: 428, startPoint y: 313, endPoint x: 347, endPoint y: 316, distance: 81.3
click at [347, 316] on div "We will fill out the Illinois State Application Form on your behalf – we'll jus…" at bounding box center [621, 80] width 549 height 3533
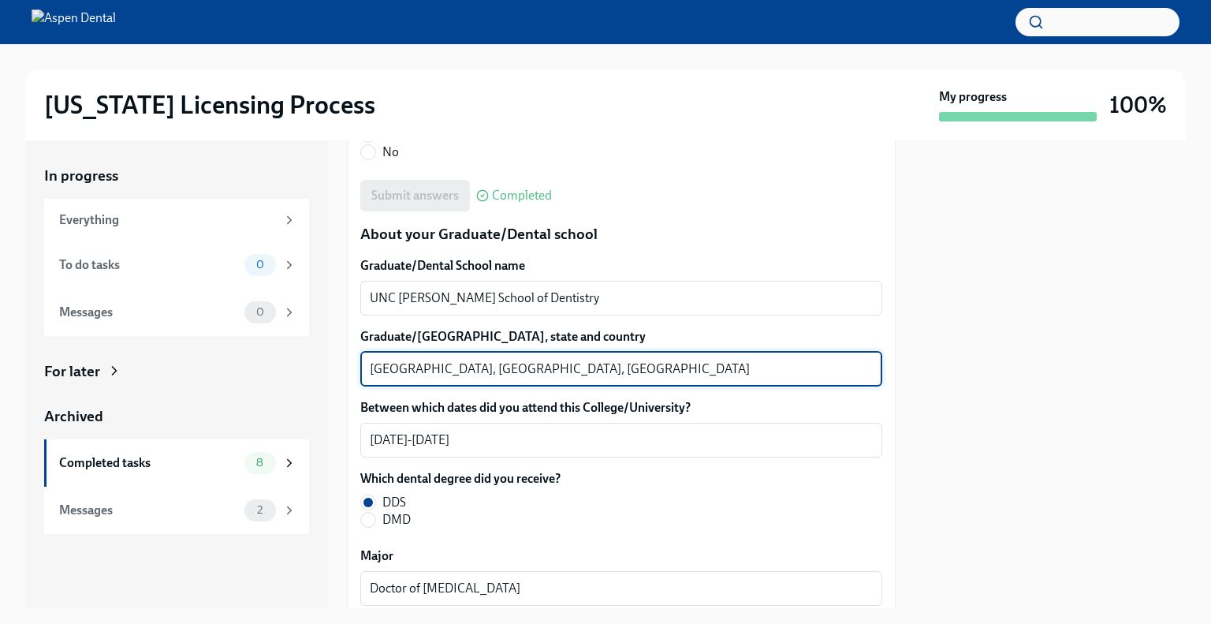
scroll to position [1813, 0]
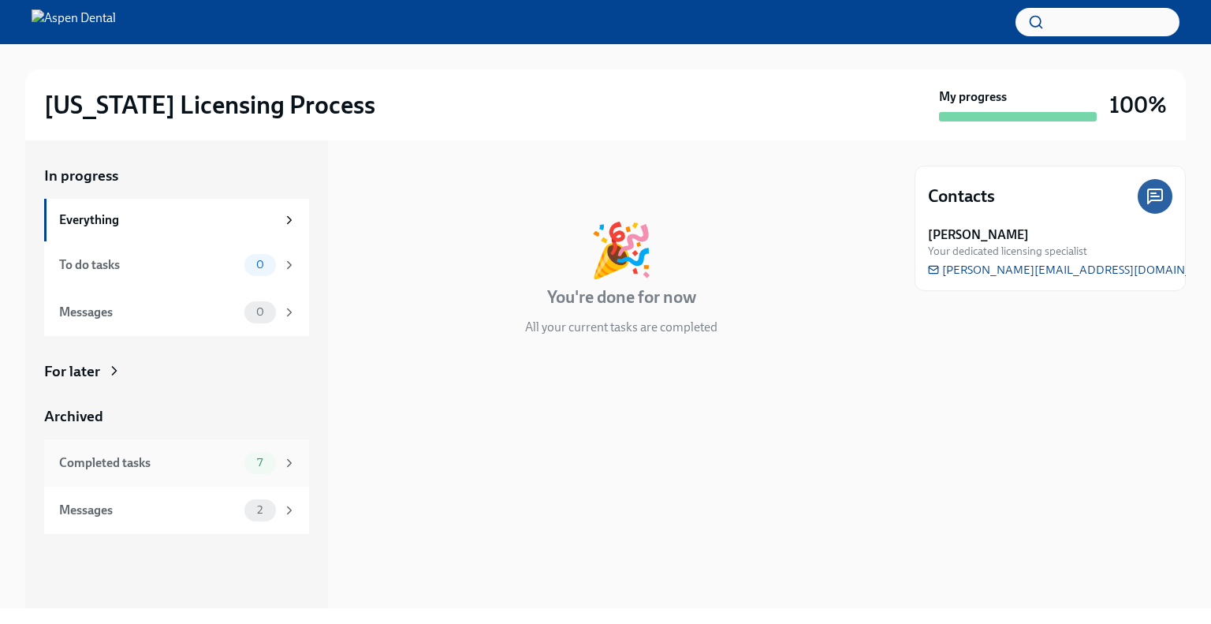
click at [176, 475] on div "Completed tasks 7" at bounding box center [176, 462] width 265 height 47
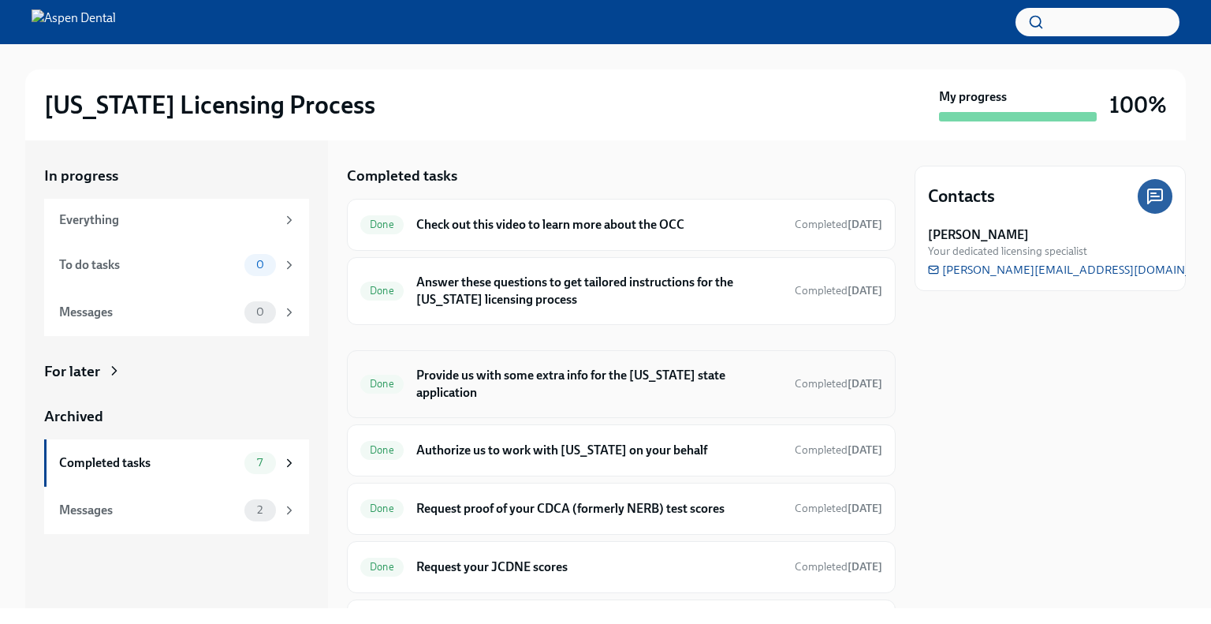
click at [511, 386] on h6 "Provide us with some extra info for the [US_STATE] state application" at bounding box center [599, 384] width 366 height 35
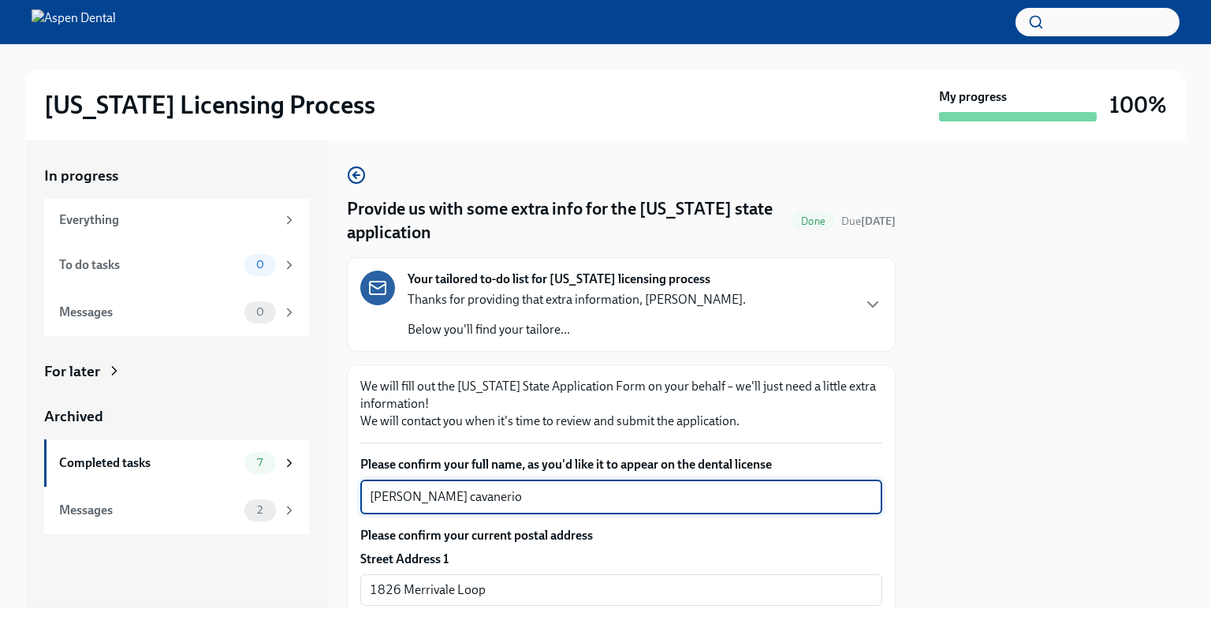
drag, startPoint x: 579, startPoint y: 497, endPoint x: 346, endPoint y: 497, distance: 233.4
click at [346, 497] on div "In progress Everything To do tasks 0 Messages 0 For later Archived Completed ta…" at bounding box center [605, 374] width 1161 height 468
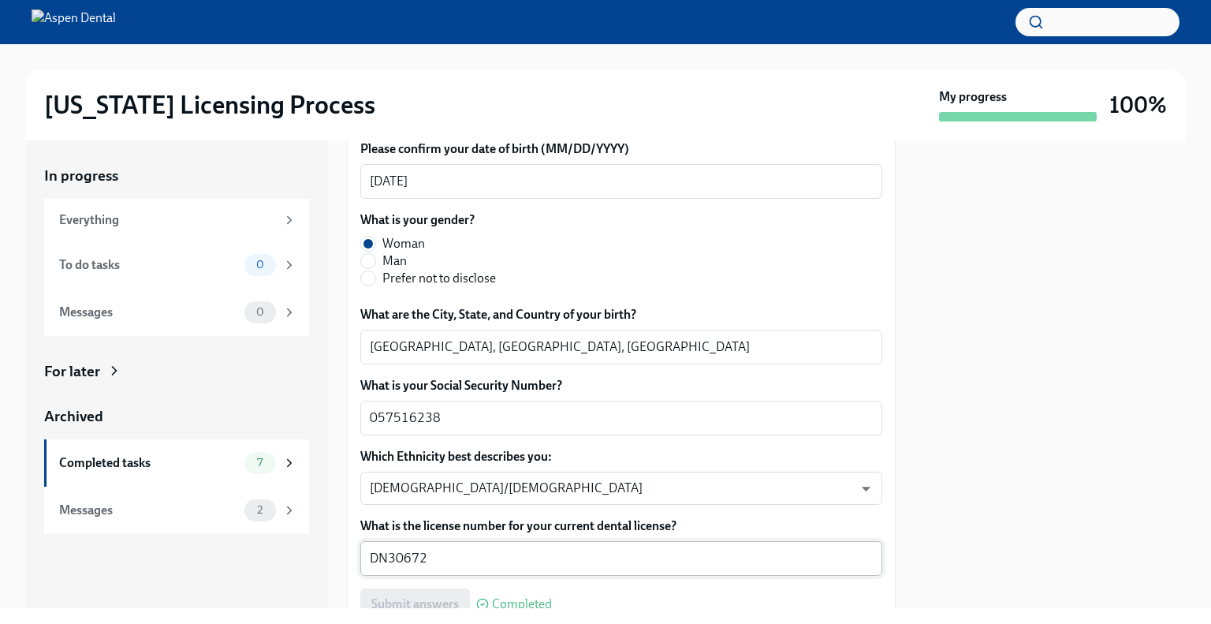
scroll to position [788, 0]
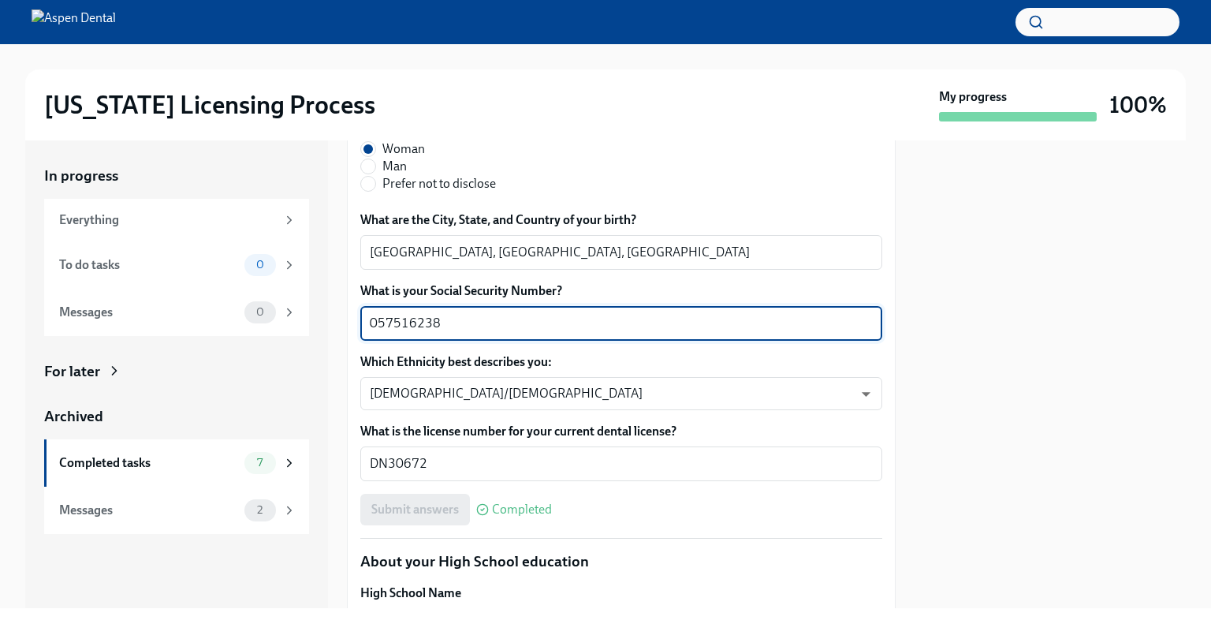
drag, startPoint x: 453, startPoint y: 316, endPoint x: 367, endPoint y: 320, distance: 85.2
click at [345, 320] on div "In progress Everything To do tasks 0 Messages 0 For later Archived Completed ta…" at bounding box center [605, 374] width 1161 height 468
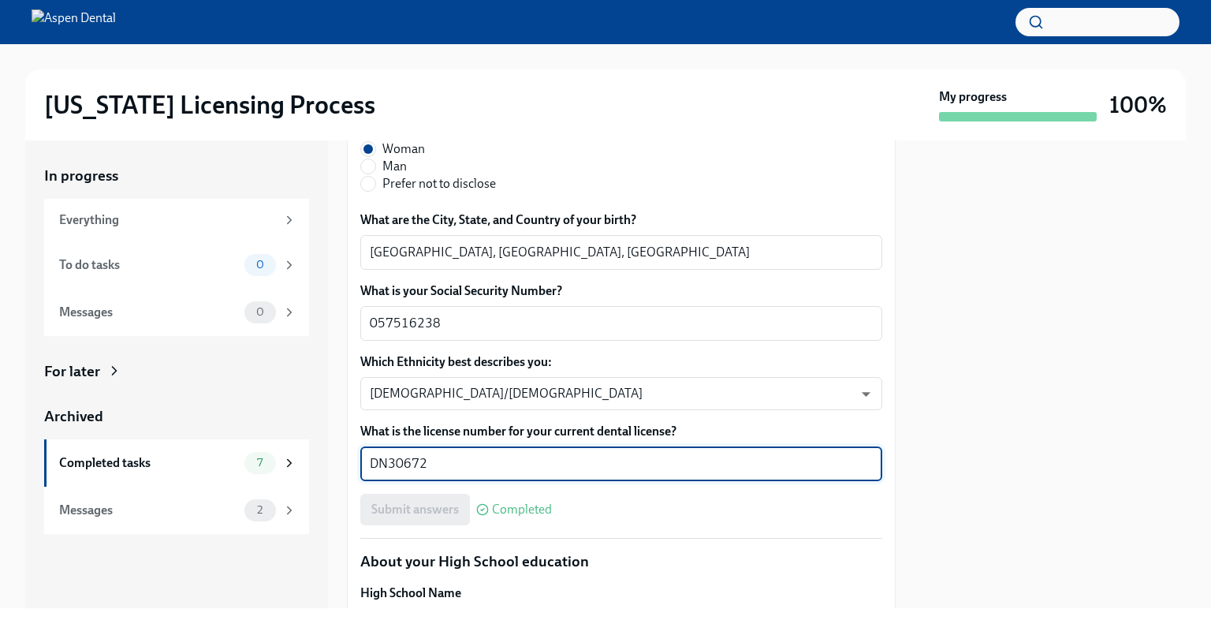
drag, startPoint x: 375, startPoint y: 469, endPoint x: 360, endPoint y: 469, distance: 15.8
click at [360, 469] on div "DN30672 x ​" at bounding box center [621, 463] width 522 height 35
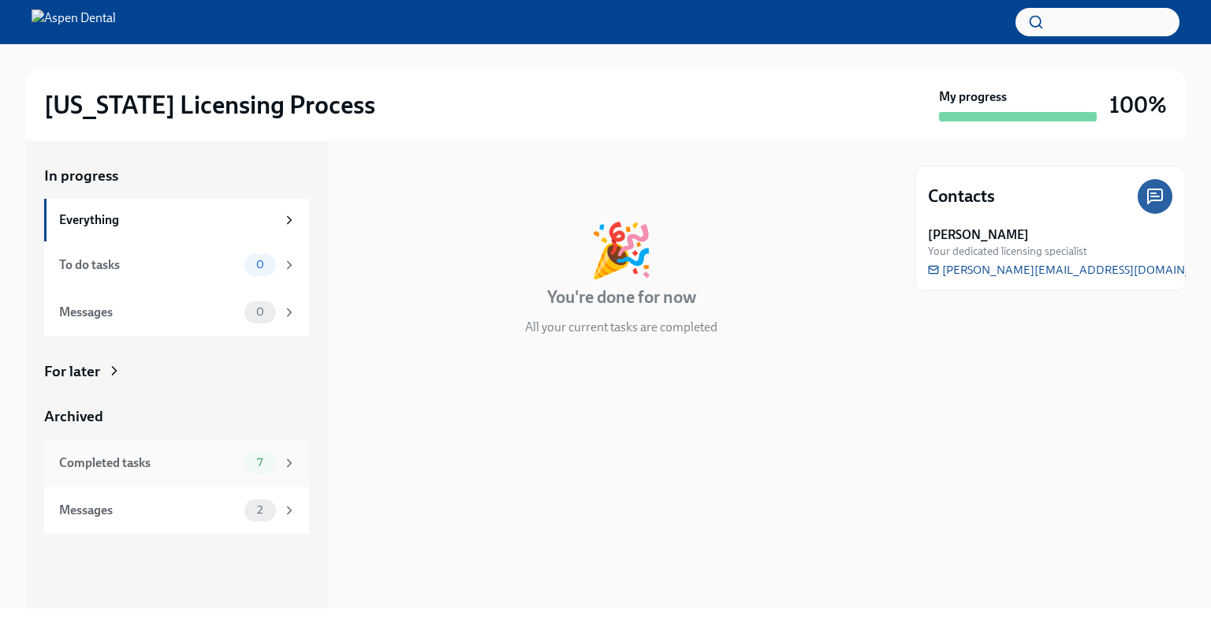
click at [224, 453] on div "Completed tasks 7" at bounding box center [177, 463] width 237 height 22
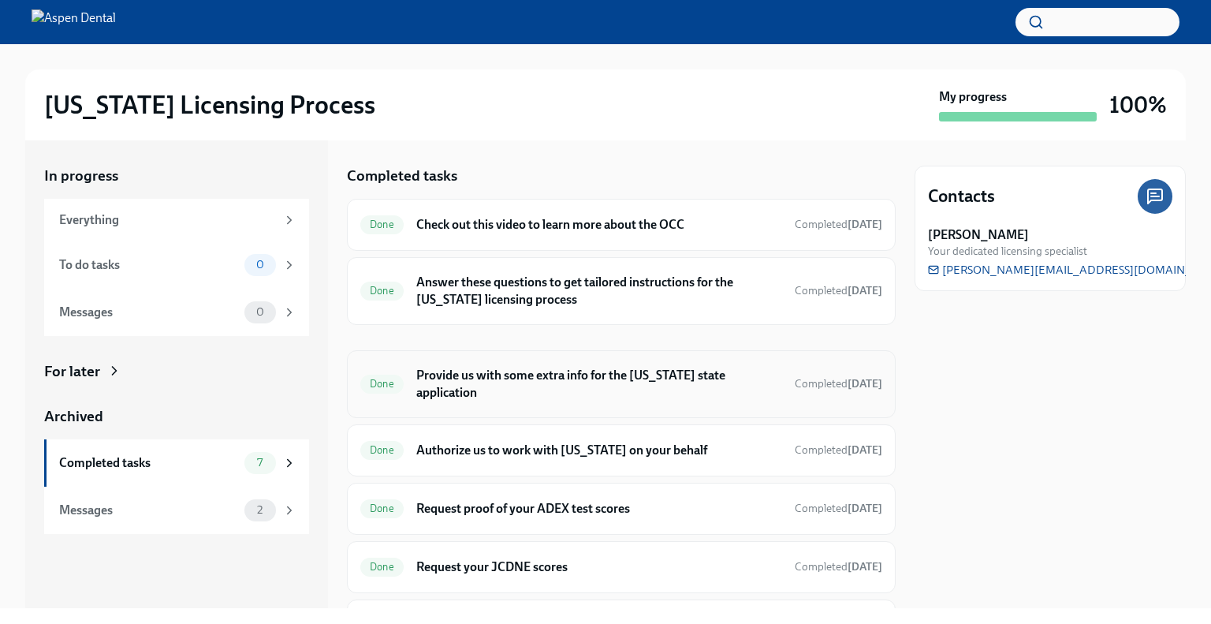
click at [488, 393] on div "Done Provide us with some extra info for the Illinois state application Complet…" at bounding box center [621, 384] width 549 height 68
click at [494, 383] on h6 "Provide us with some extra info for the Illinois state application" at bounding box center [599, 384] width 366 height 35
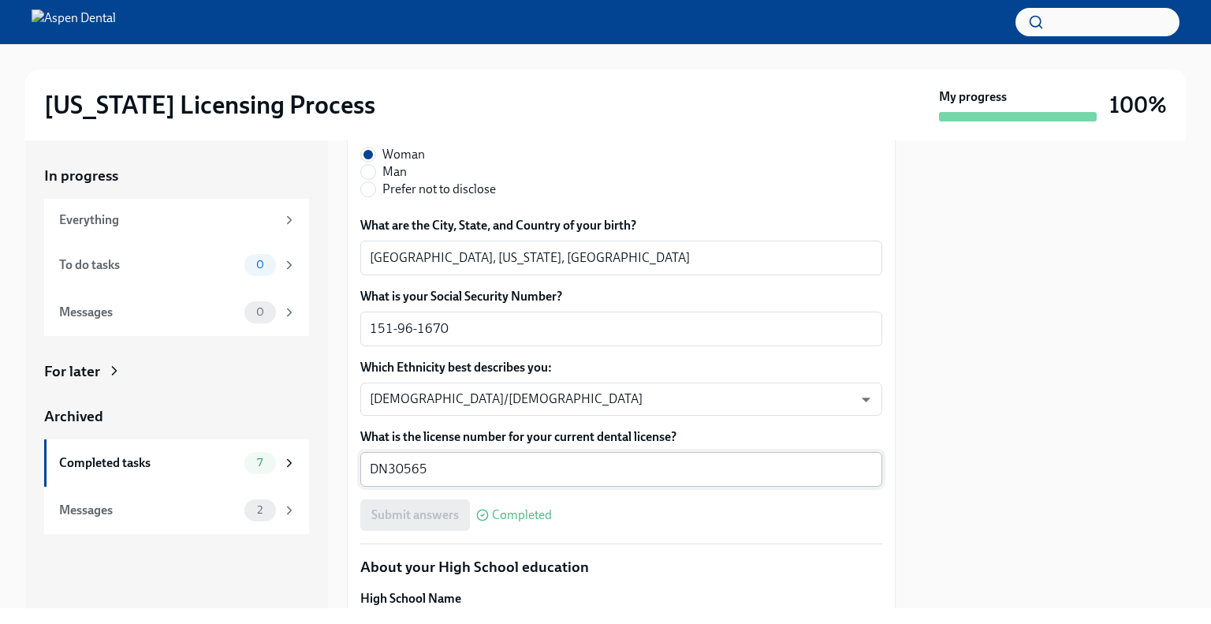
scroll to position [788, 0]
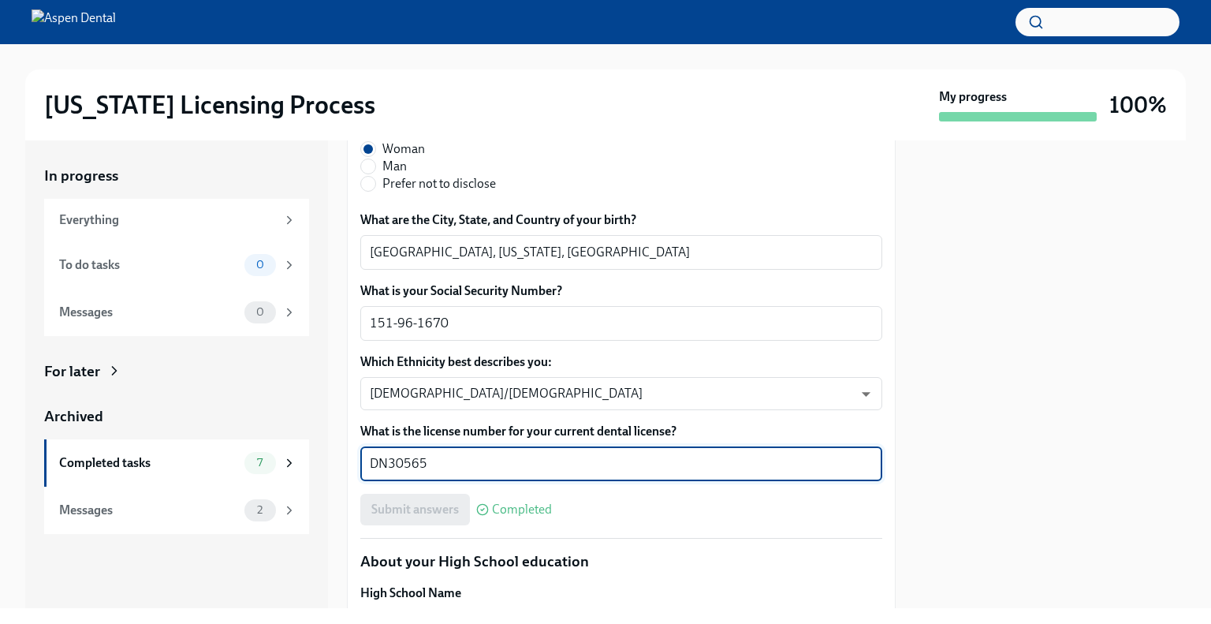
drag, startPoint x: 375, startPoint y: 471, endPoint x: 349, endPoint y: 471, distance: 25.2
